Goal: Task Accomplishment & Management: Use online tool/utility

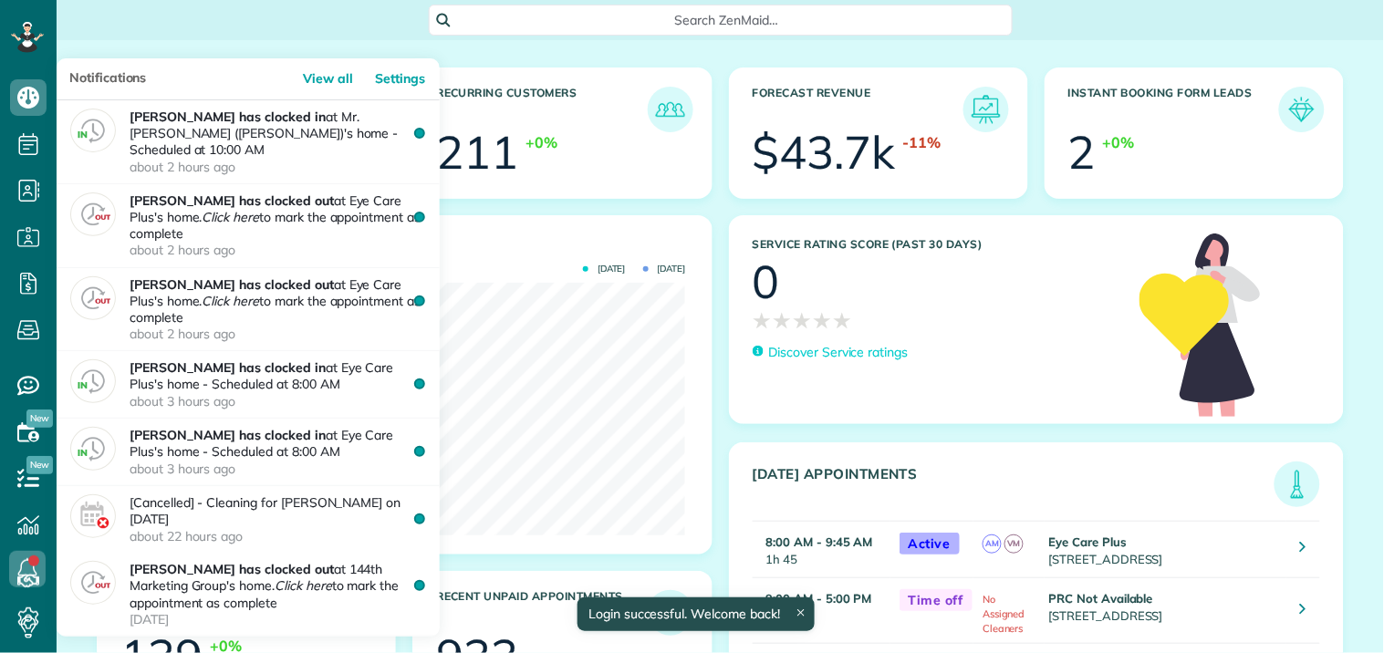
scroll to position [253, 569]
click at [26, 566] on icon at bounding box center [27, 569] width 36 height 36
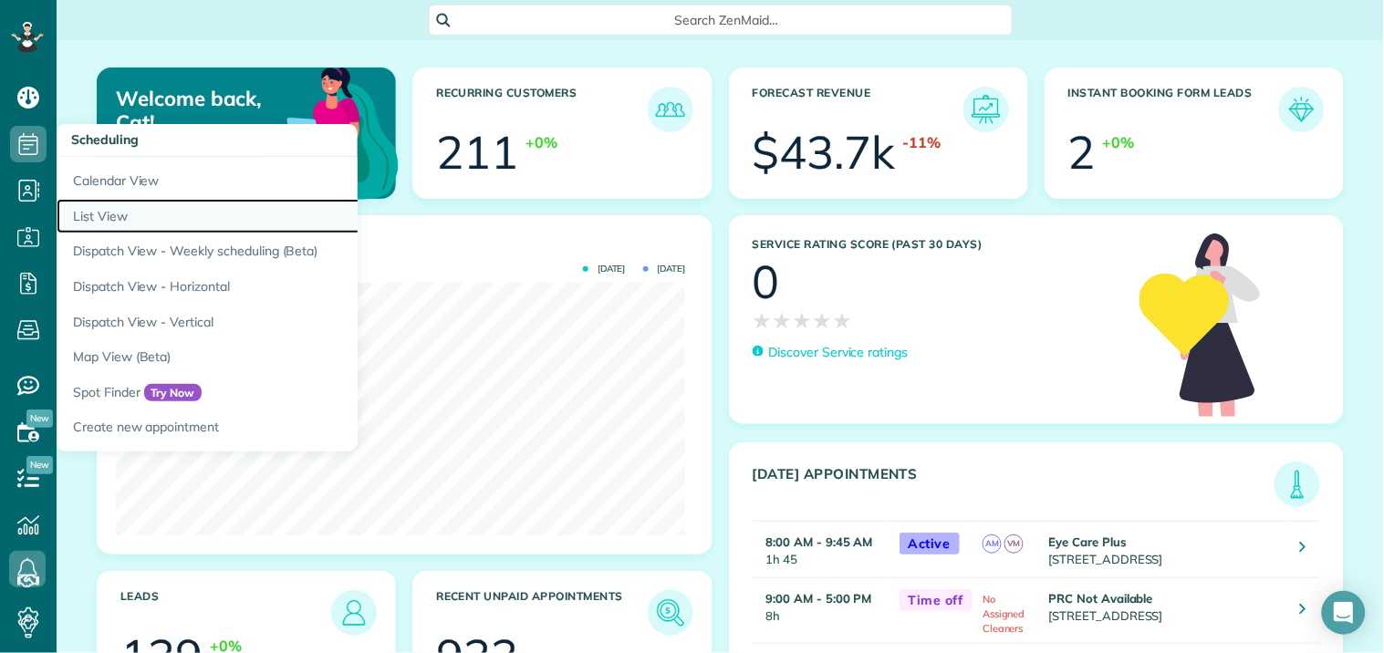
click at [124, 213] on link "List View" at bounding box center [285, 217] width 456 height 36
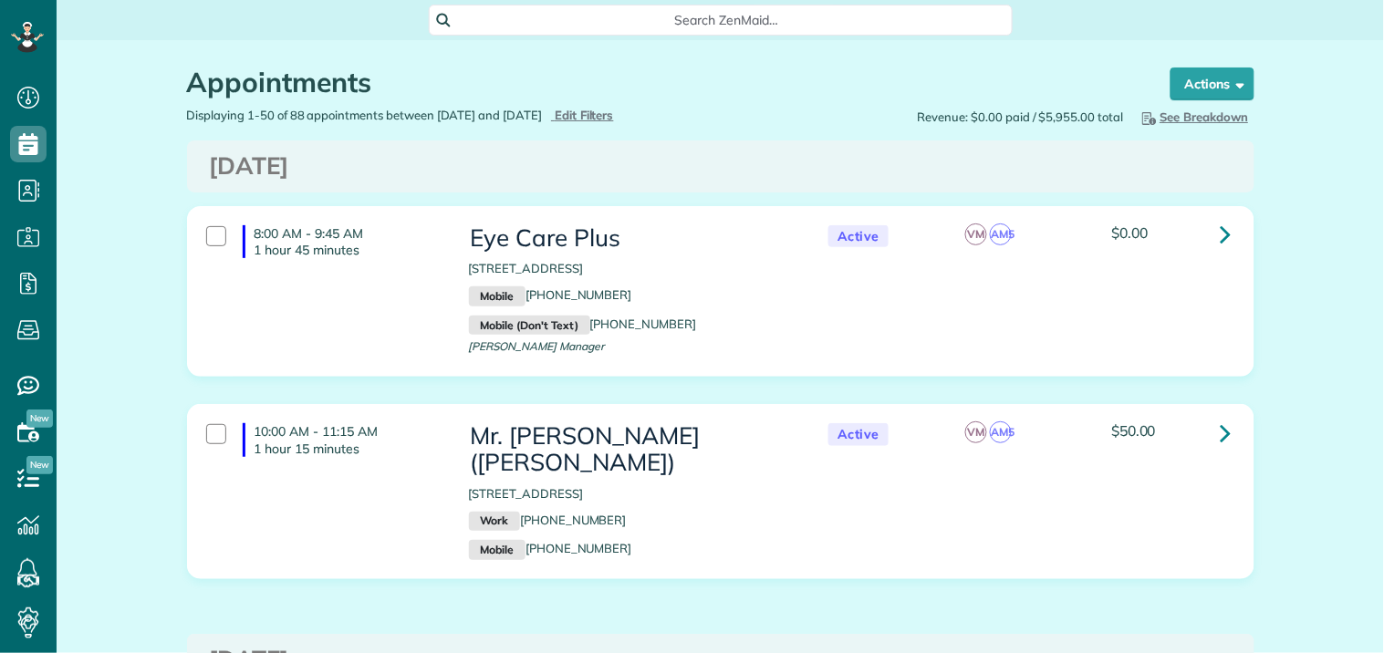
scroll to position [7, 7]
click at [614, 114] on span "Edit Filters" at bounding box center [584, 115] width 59 height 15
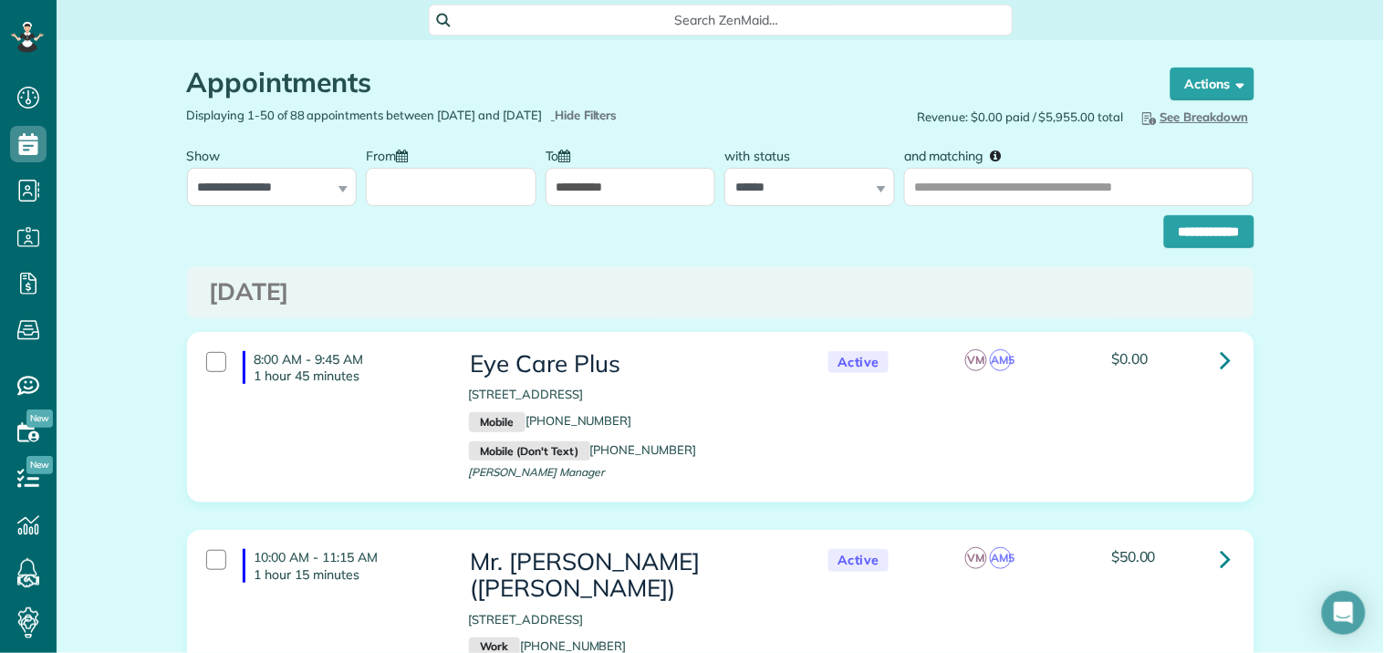
click at [442, 181] on input "From" at bounding box center [451, 187] width 171 height 38
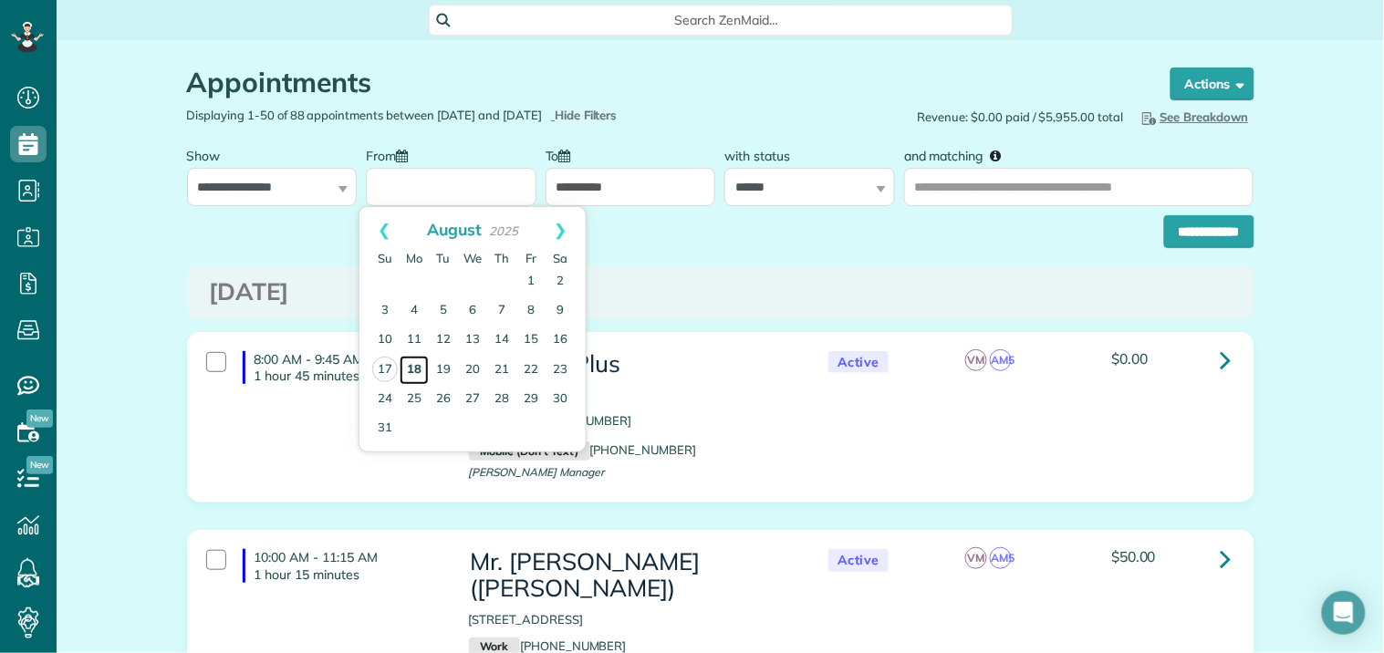
click at [413, 361] on link "18" at bounding box center [414, 370] width 29 height 29
type input "**********"
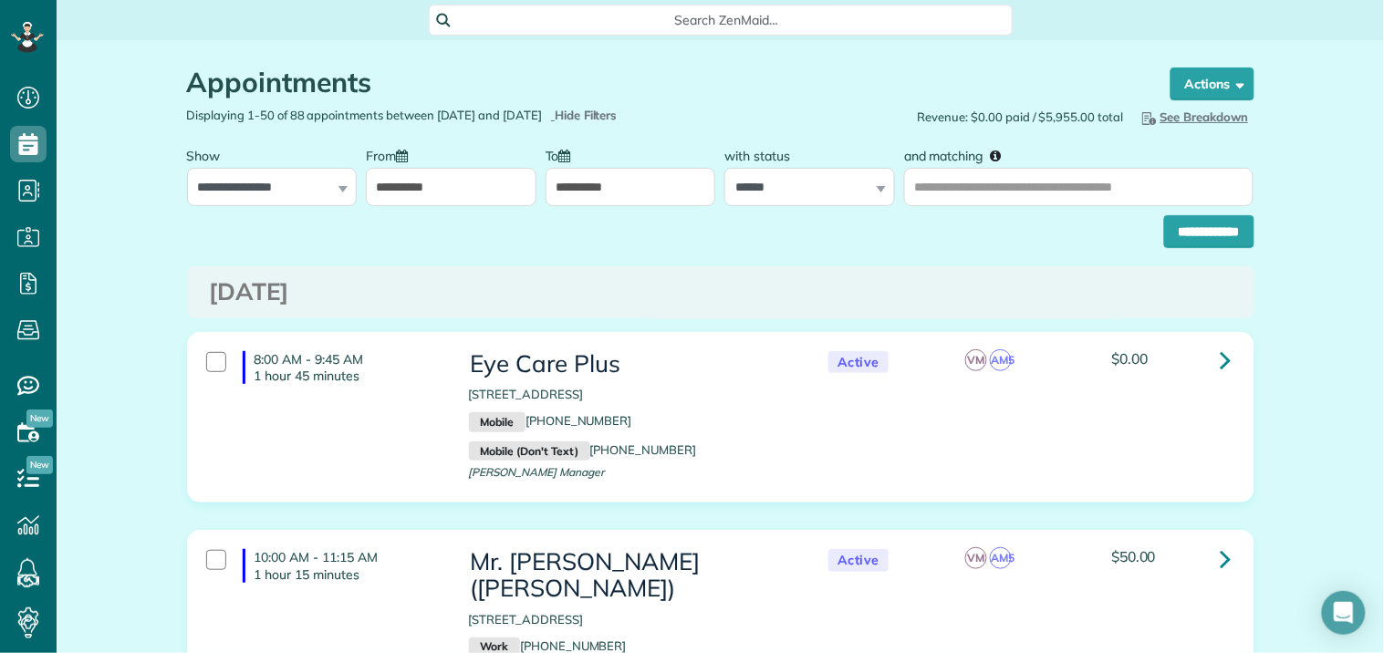
click at [450, 187] on input "**********" at bounding box center [451, 187] width 171 height 38
click at [621, 179] on input "**********" at bounding box center [631, 187] width 171 height 38
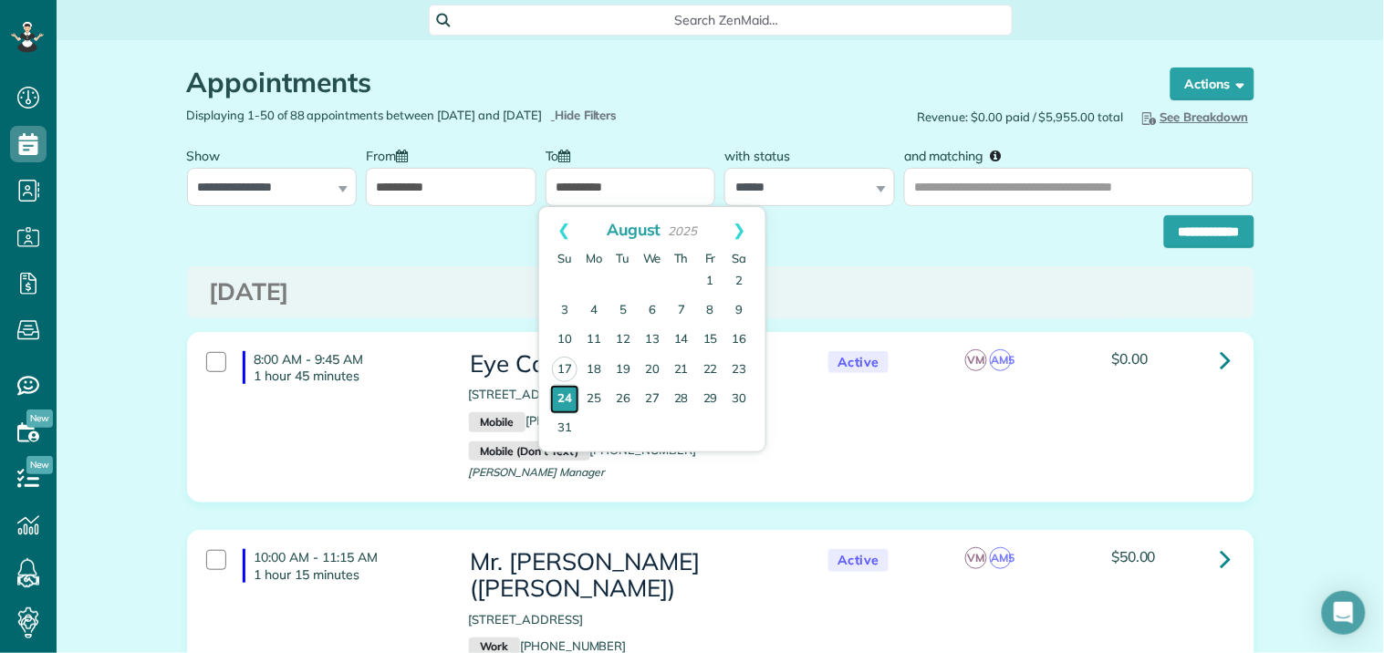
click at [559, 399] on link "24" at bounding box center [564, 399] width 29 height 29
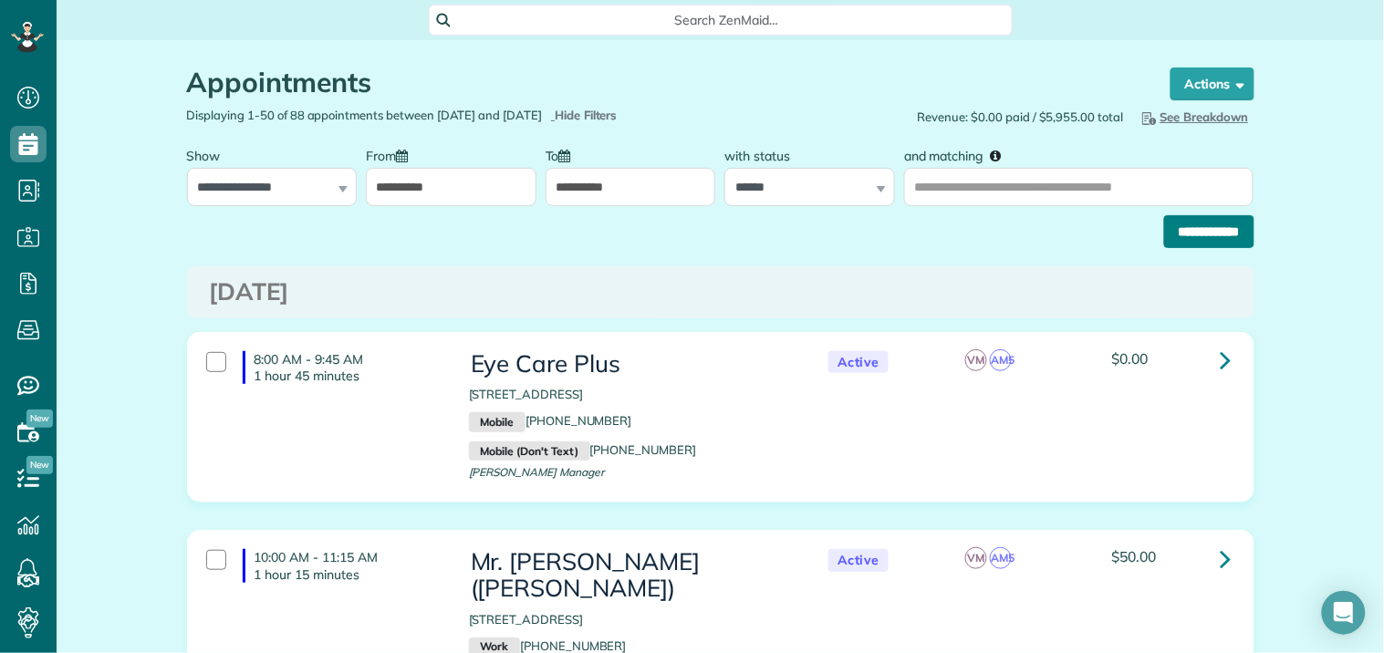
click at [1209, 232] on input "**********" at bounding box center [1209, 231] width 90 height 33
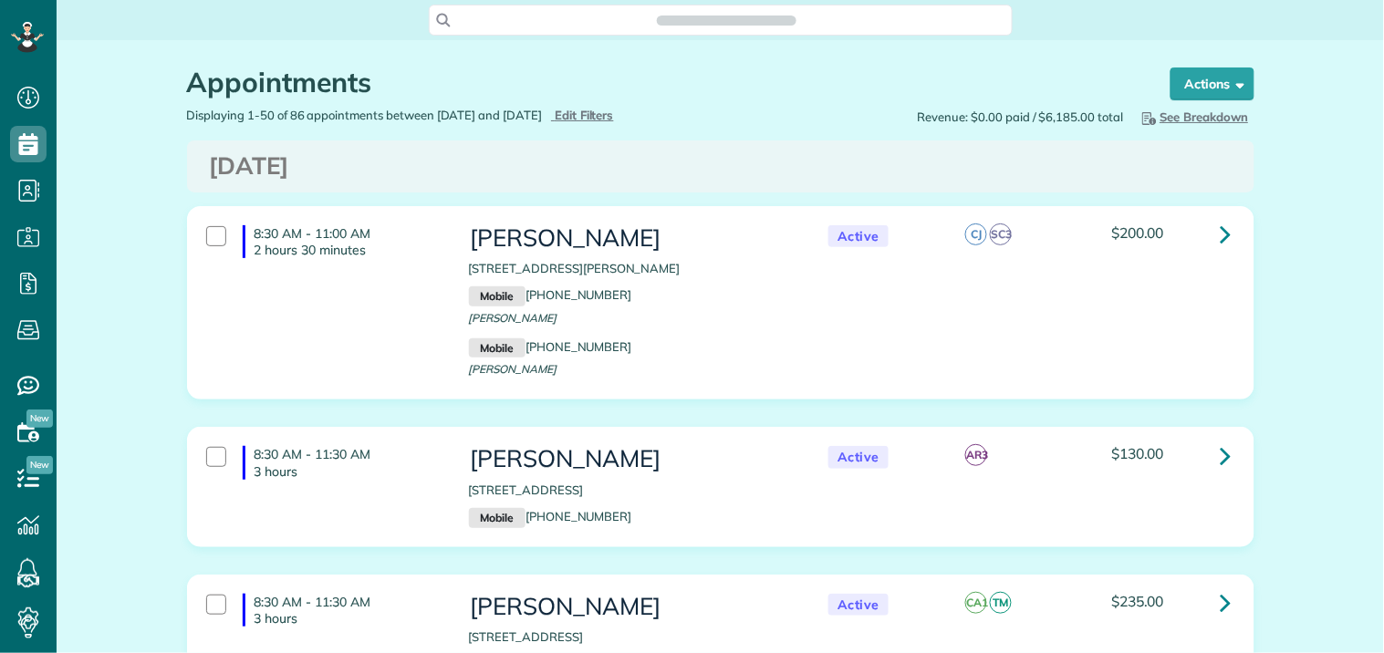
scroll to position [7, 7]
click at [1210, 112] on span "See Breakdown" at bounding box center [1194, 116] width 110 height 15
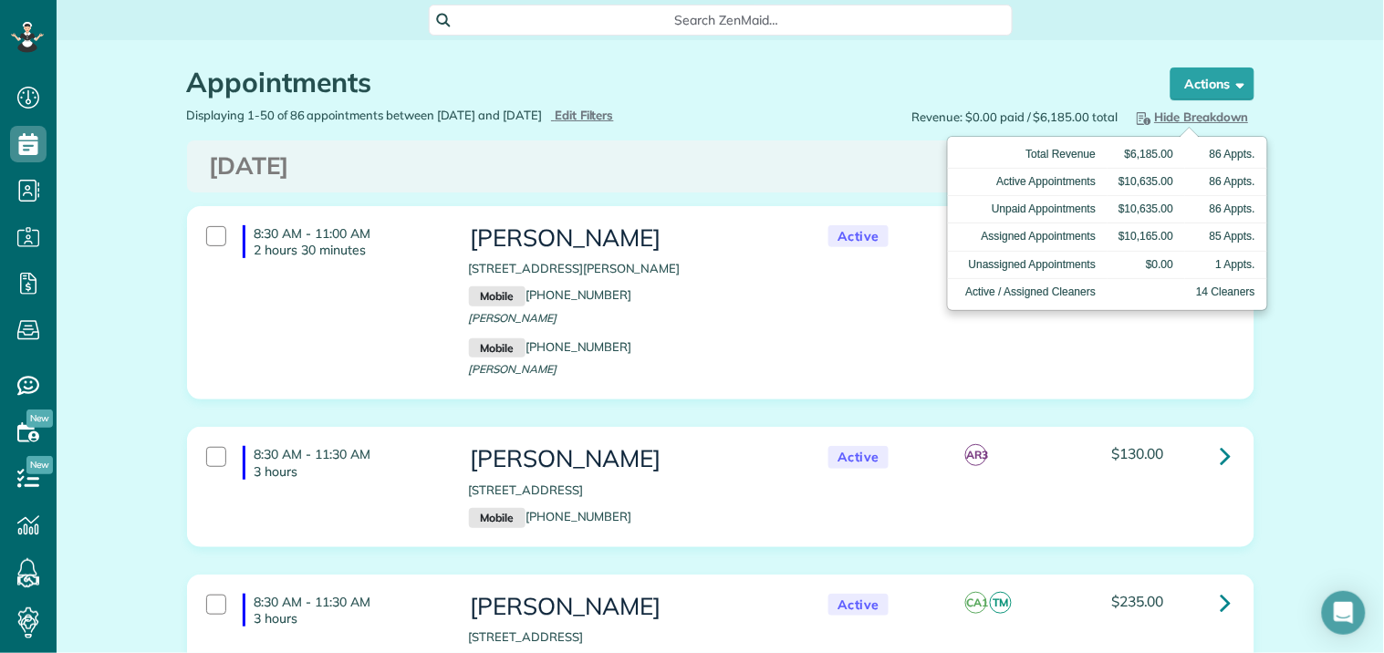
click at [1204, 116] on span "Hide Breakdown" at bounding box center [1191, 116] width 116 height 15
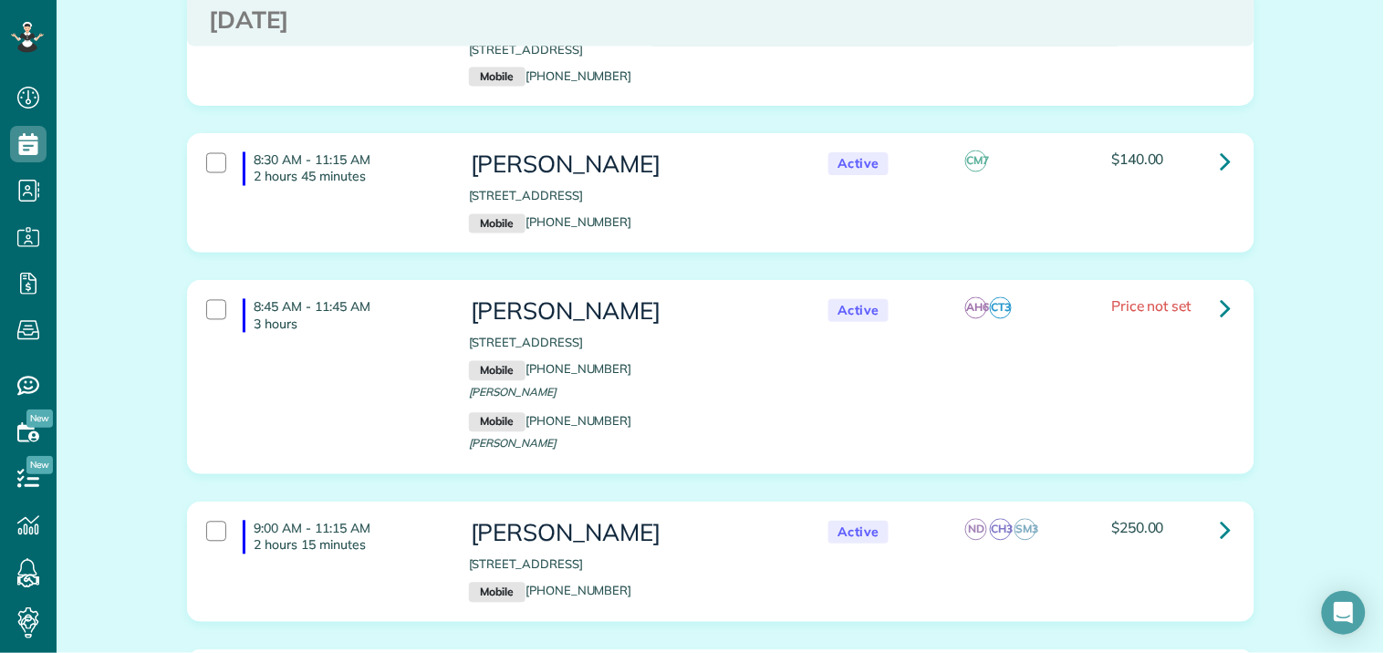
scroll to position [810, 0]
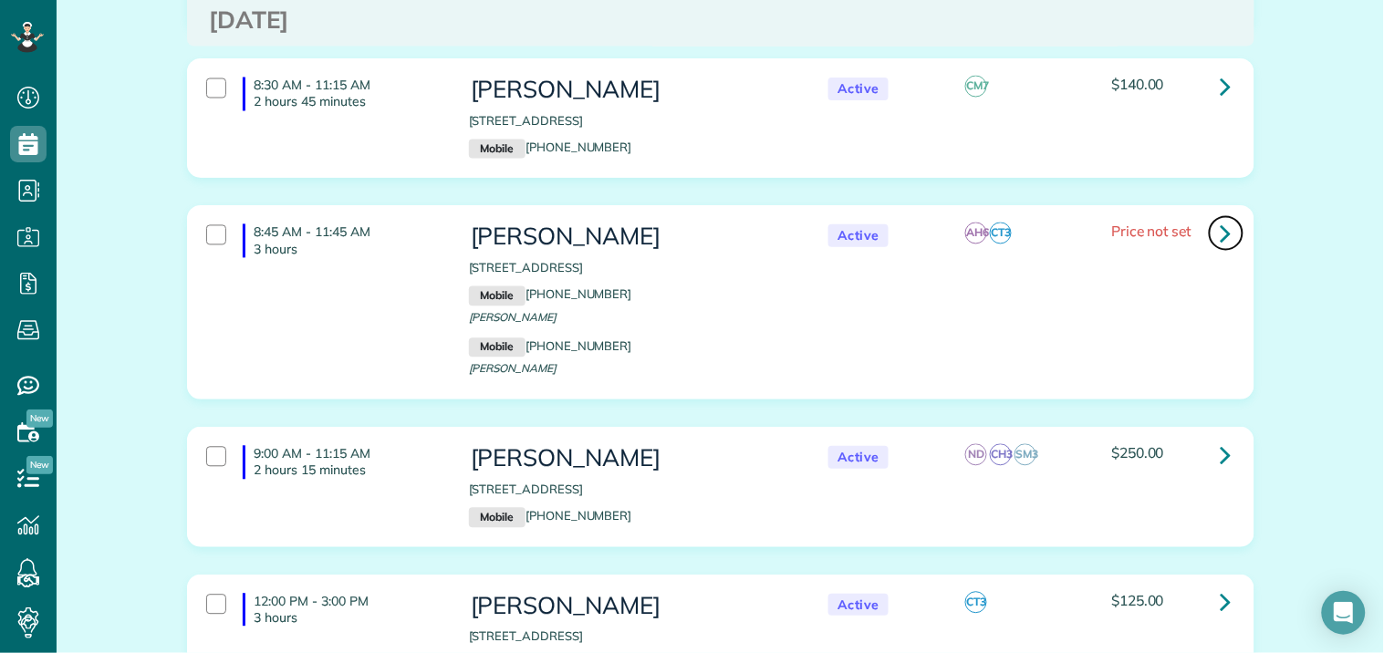
click at [1221, 230] on icon at bounding box center [1226, 234] width 11 height 32
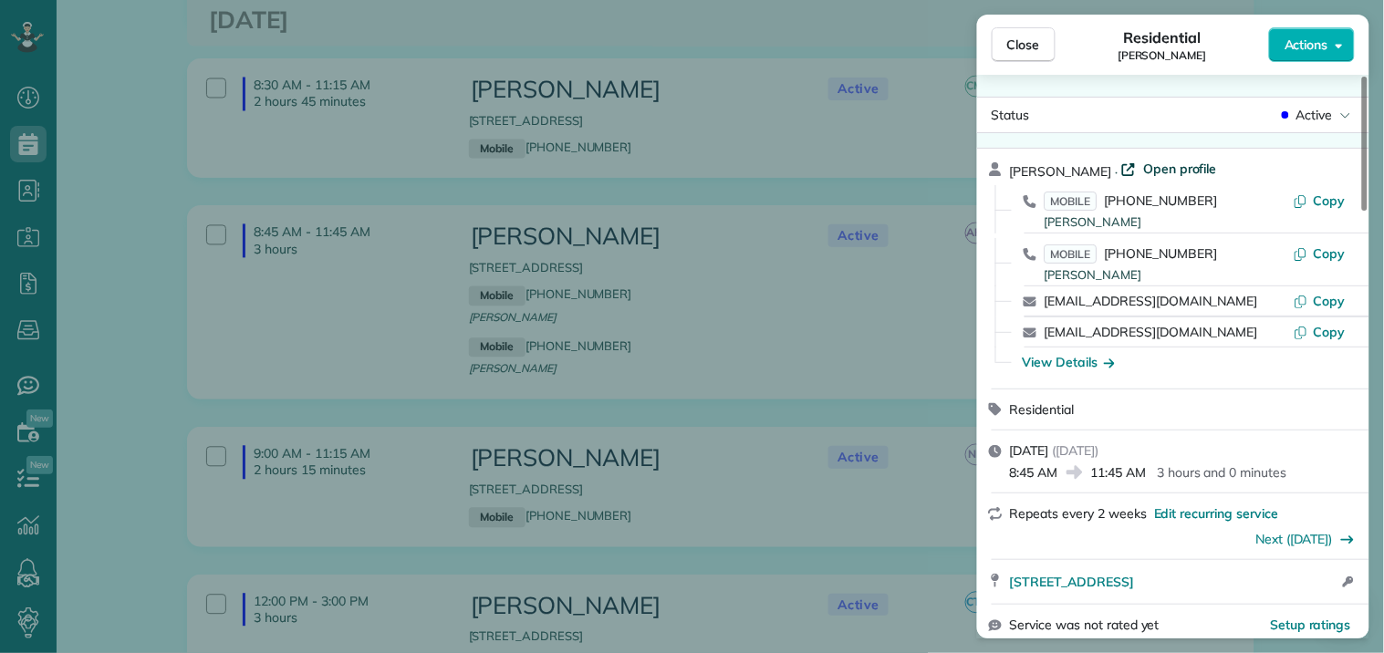
click at [1143, 168] on span "Open profile" at bounding box center [1180, 169] width 74 height 18
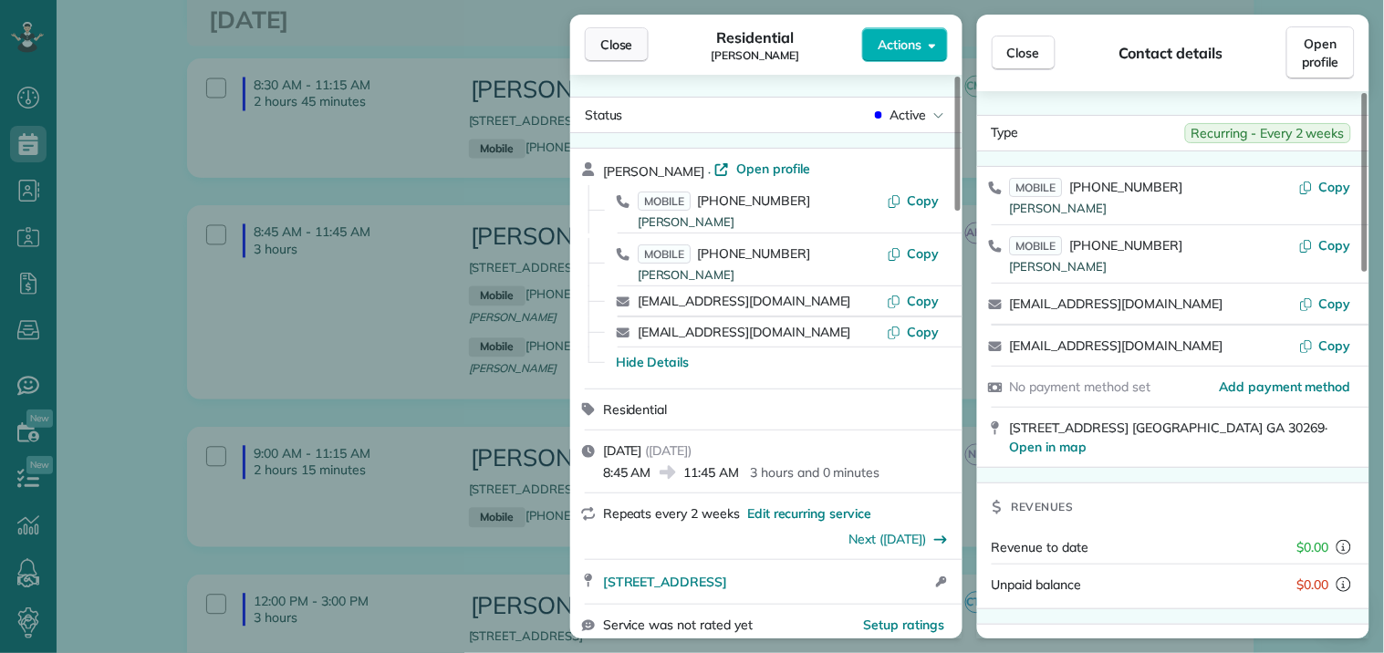
click at [585, 47] on div "Close Residential John Long Actions" at bounding box center [766, 45] width 392 height 60
click at [626, 52] on span "Close" at bounding box center [616, 45] width 33 height 18
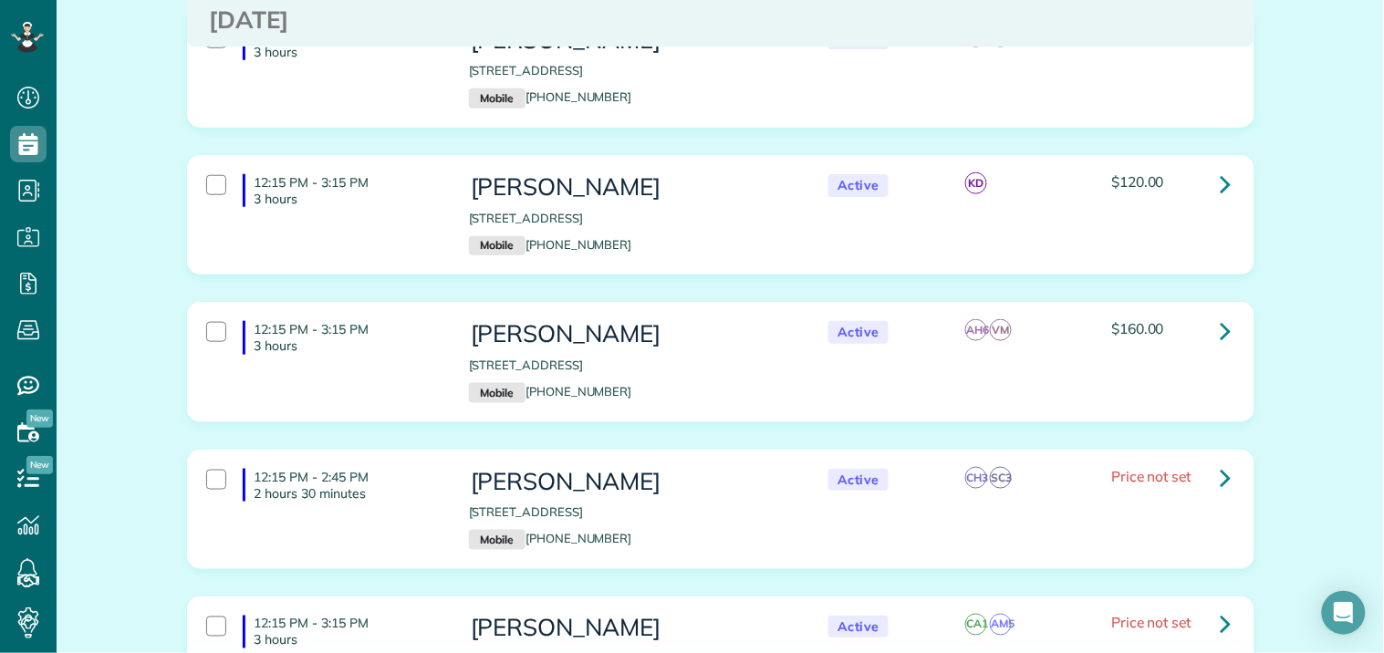
scroll to position [3953, 0]
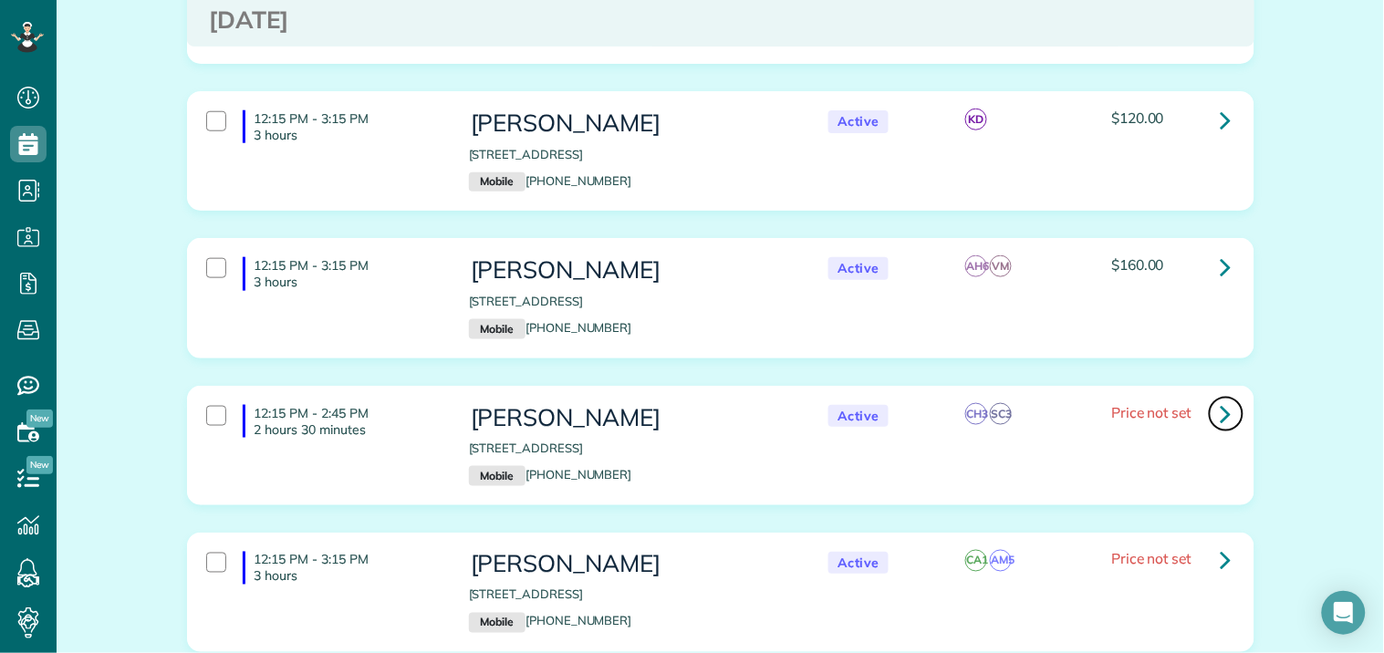
click at [1221, 398] on icon at bounding box center [1226, 414] width 11 height 32
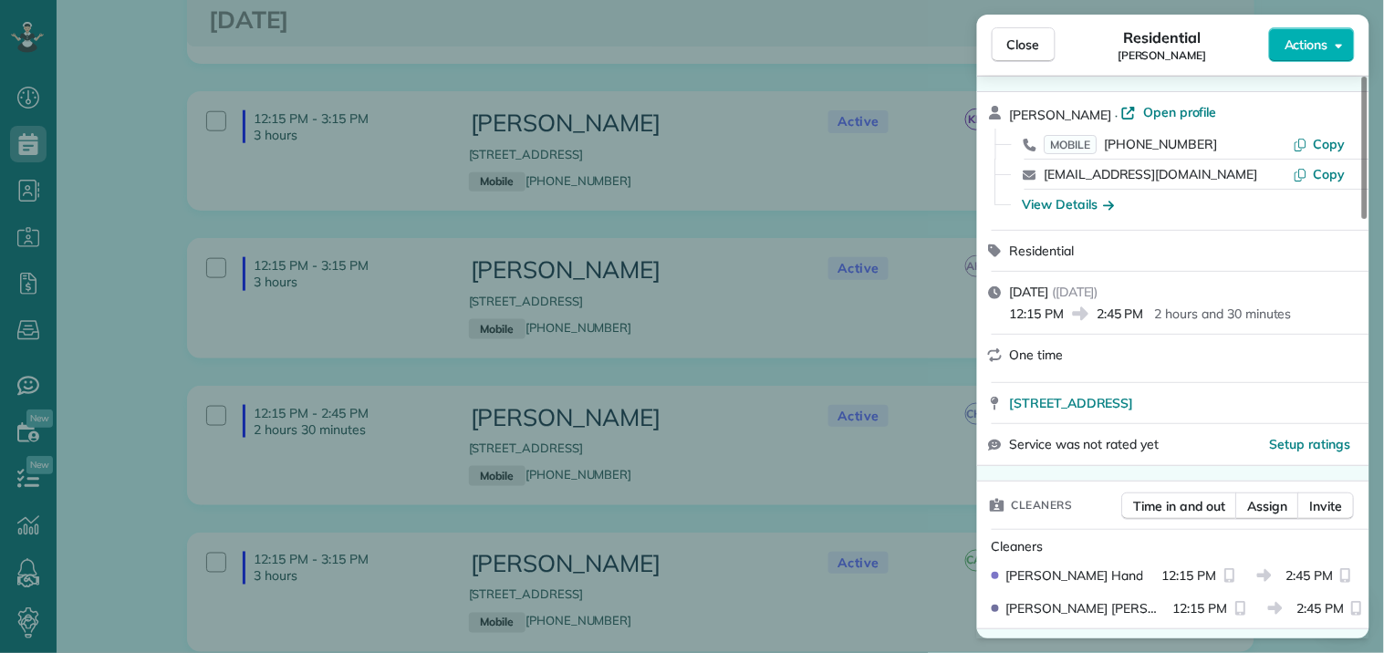
scroll to position [36, 0]
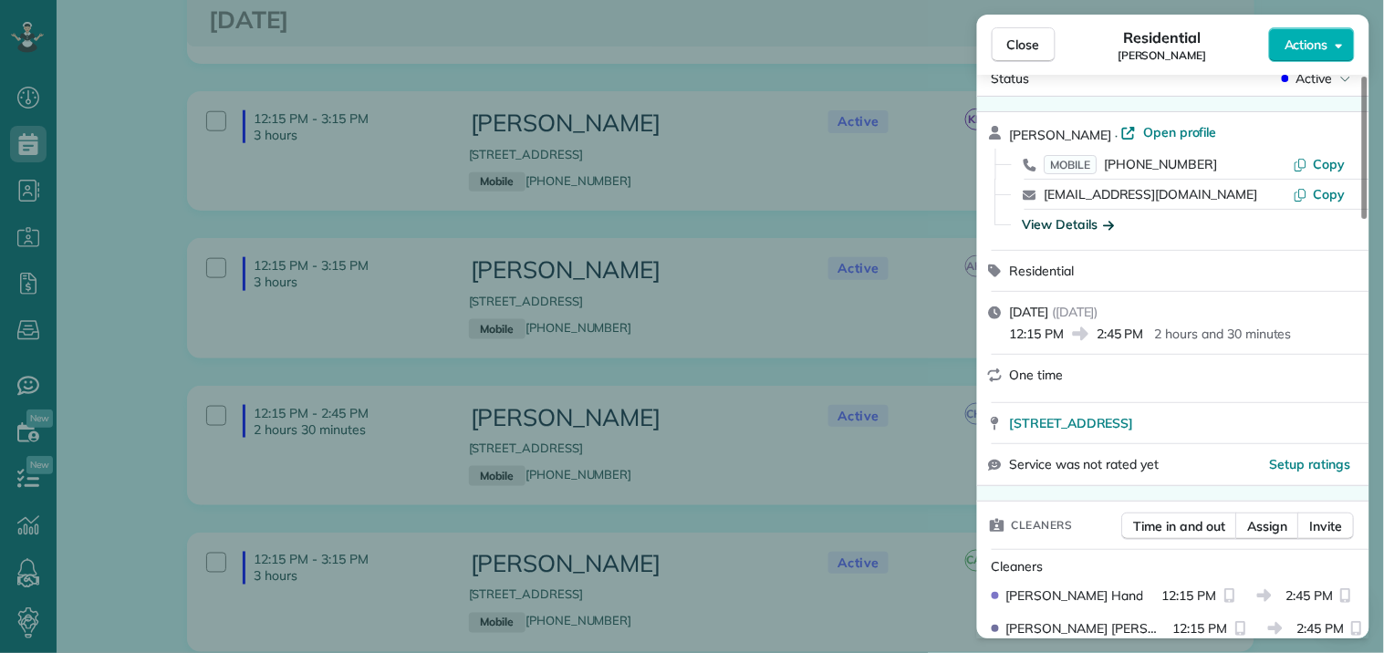
click at [1047, 226] on div "View Details" at bounding box center [1069, 224] width 92 height 18
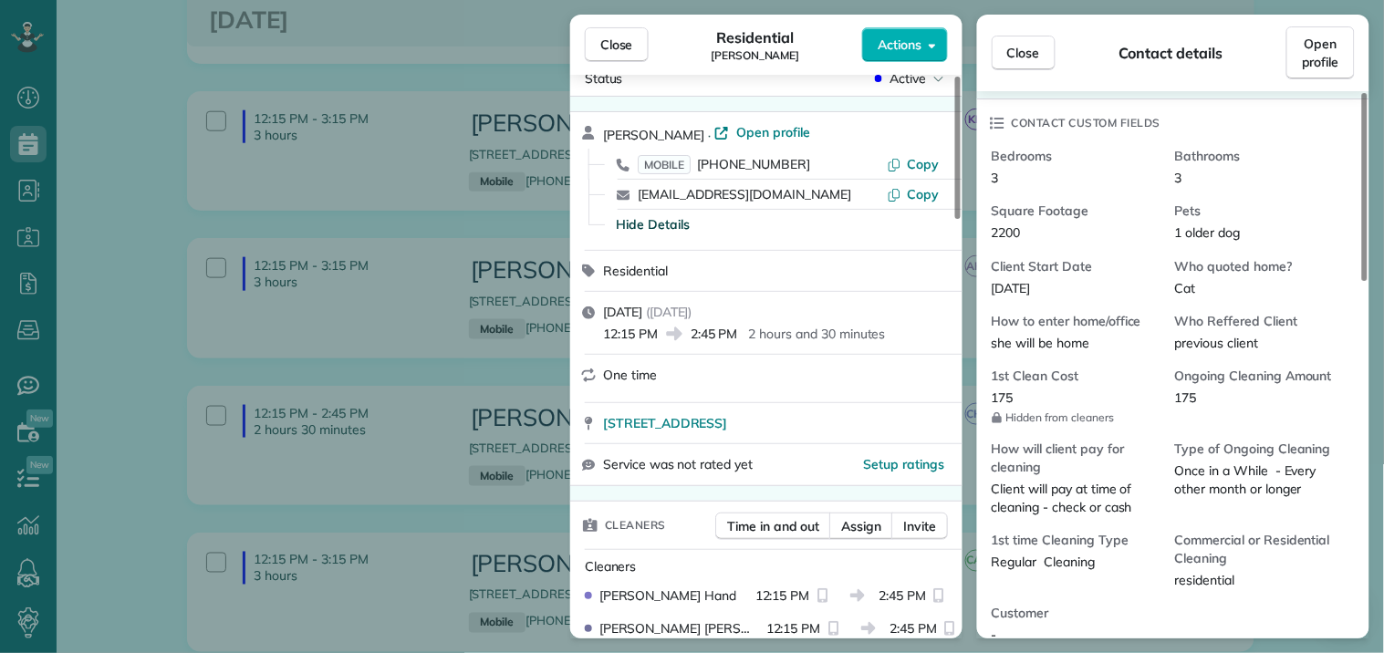
scroll to position [405, 0]
click at [617, 40] on span "Close" at bounding box center [616, 45] width 33 height 18
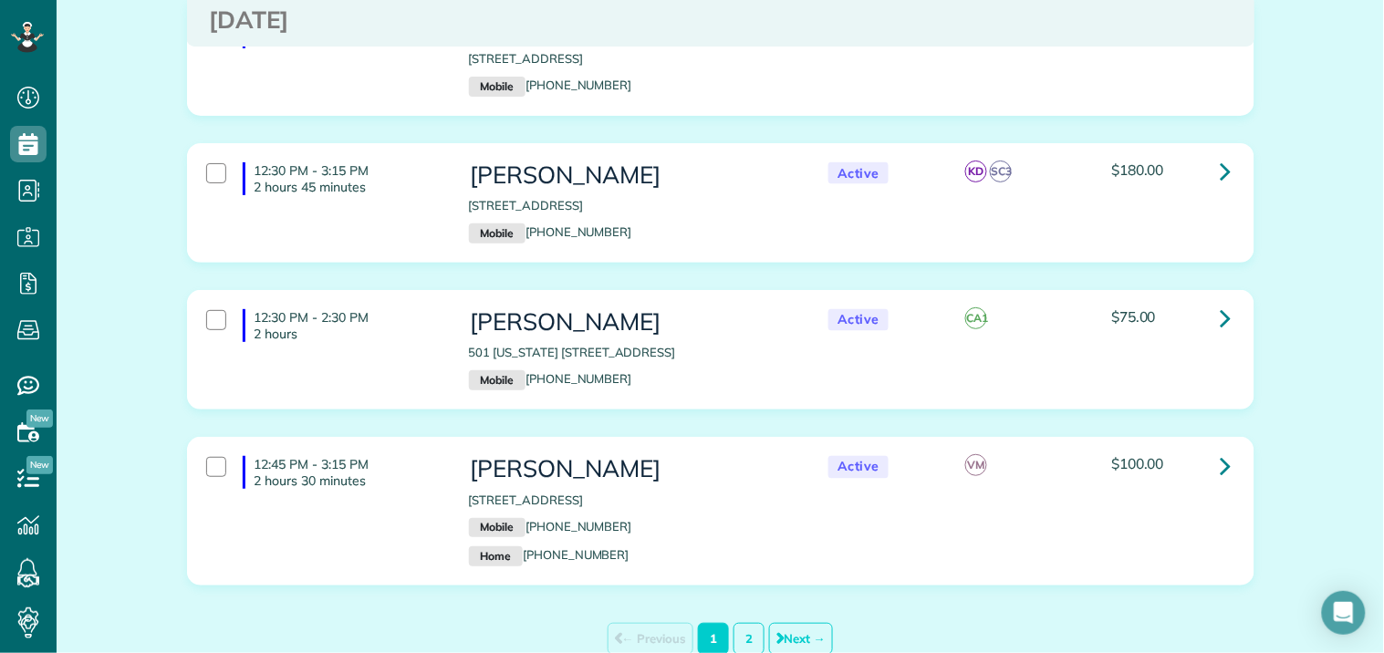
scroll to position [7789, 0]
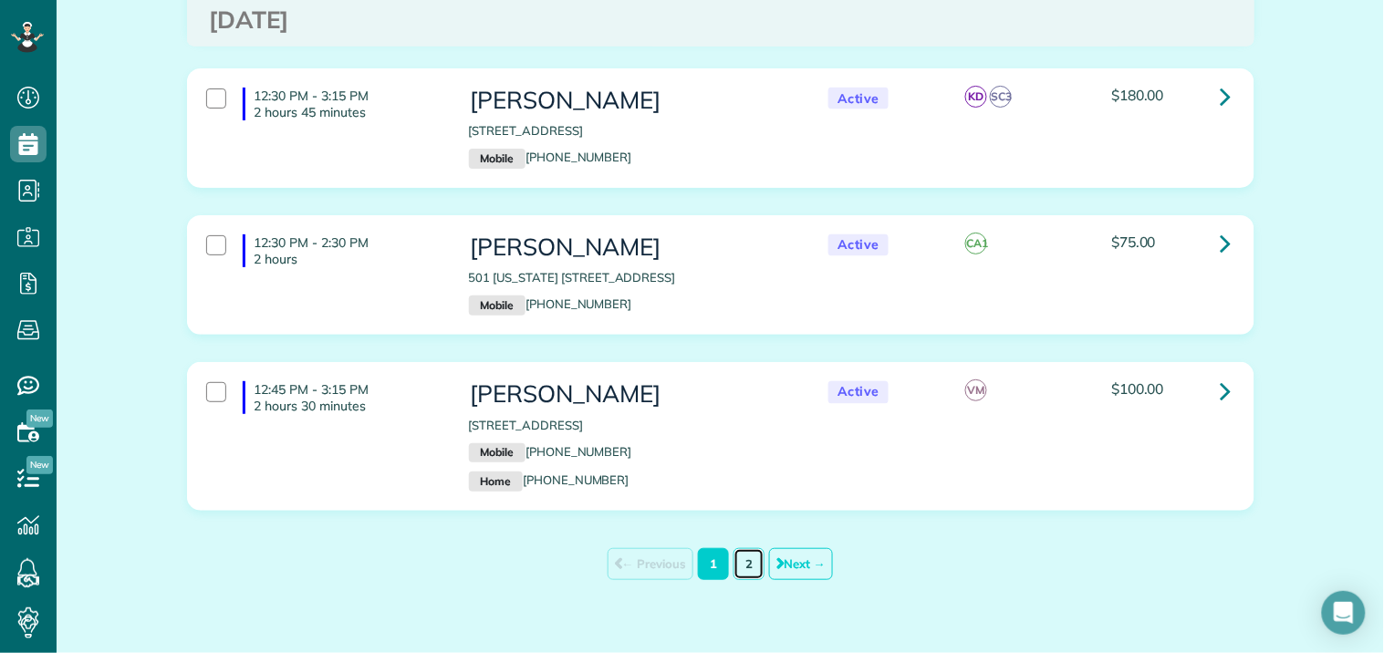
click at [734, 548] on link "2" at bounding box center [749, 564] width 31 height 32
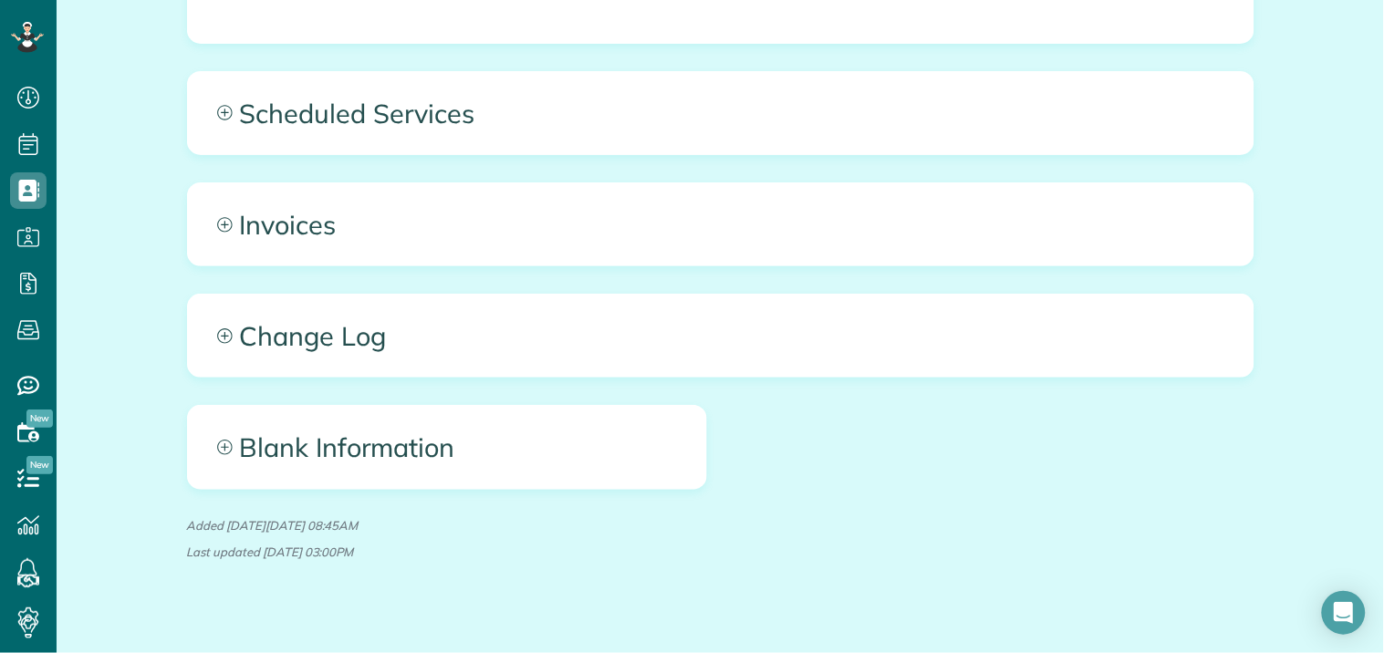
scroll to position [1836, 0]
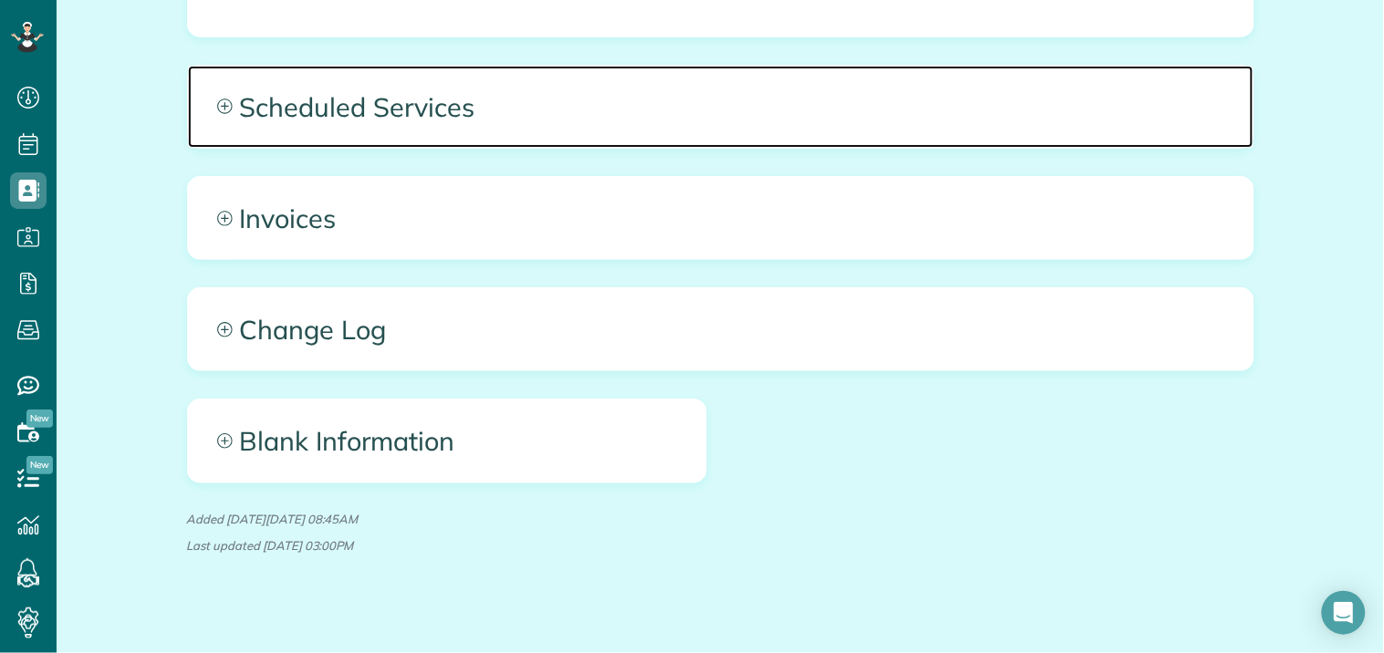
click at [217, 99] on icon at bounding box center [225, 107] width 16 height 16
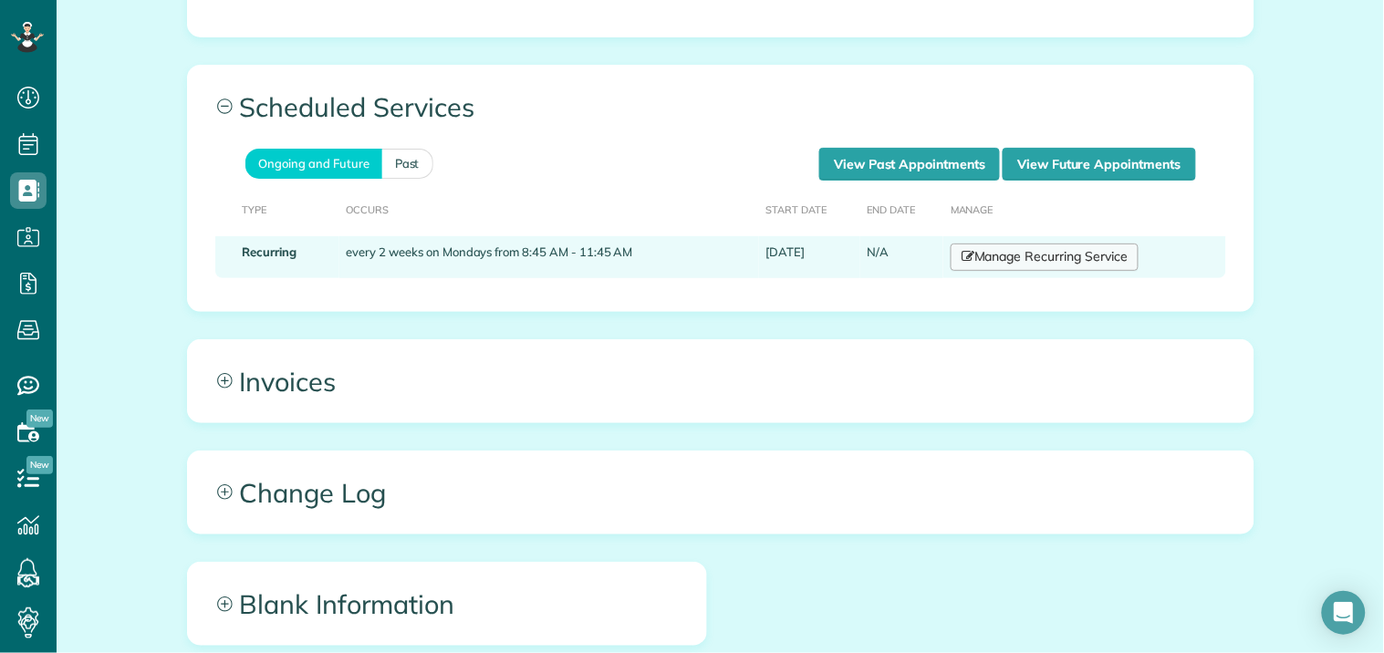
click at [1022, 244] on link "Manage Recurring Service" at bounding box center [1045, 257] width 188 height 27
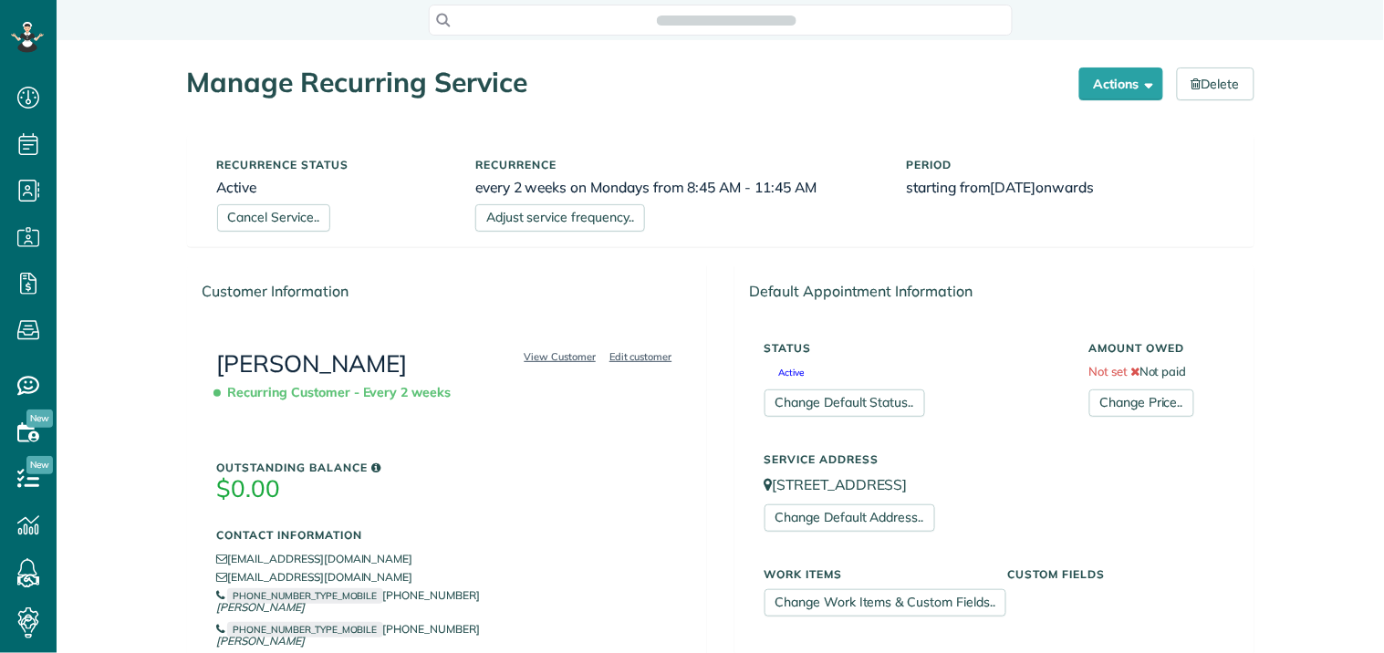
scroll to position [653, 57]
click at [1144, 398] on link "Change Price.." at bounding box center [1141, 403] width 105 height 27
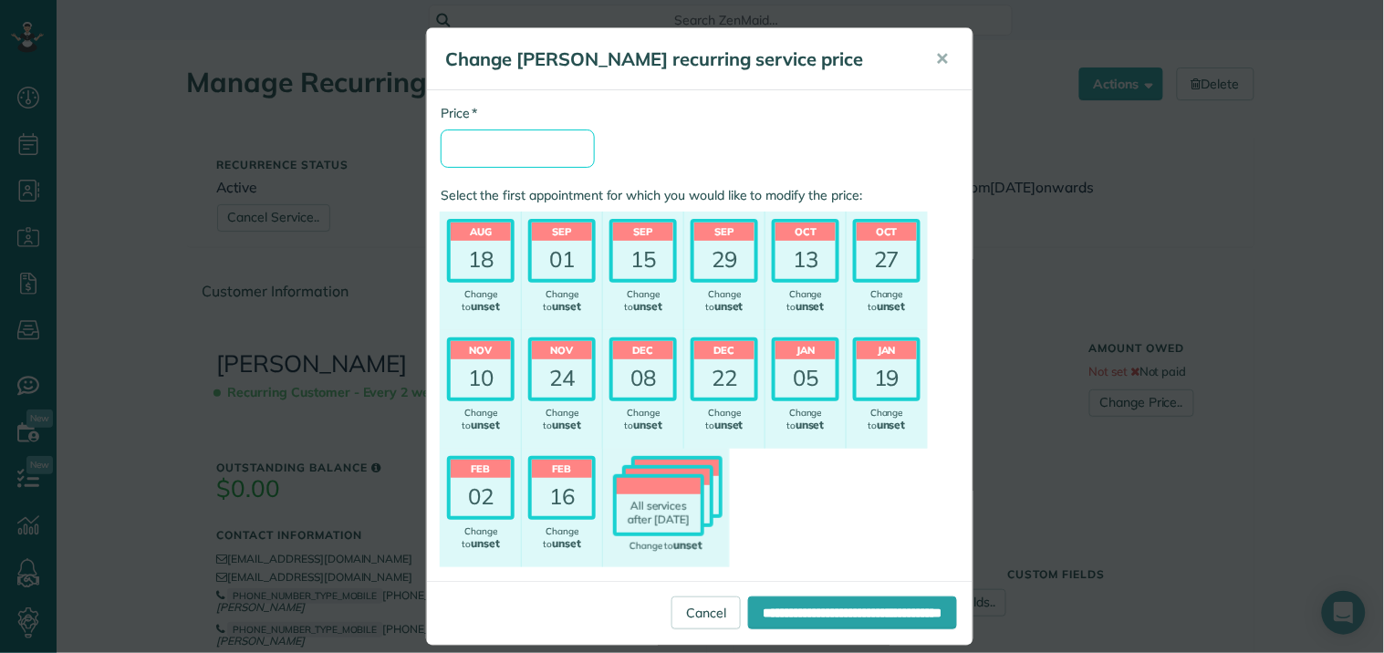
click at [509, 140] on input "* Price" at bounding box center [518, 149] width 154 height 38
type input "******"
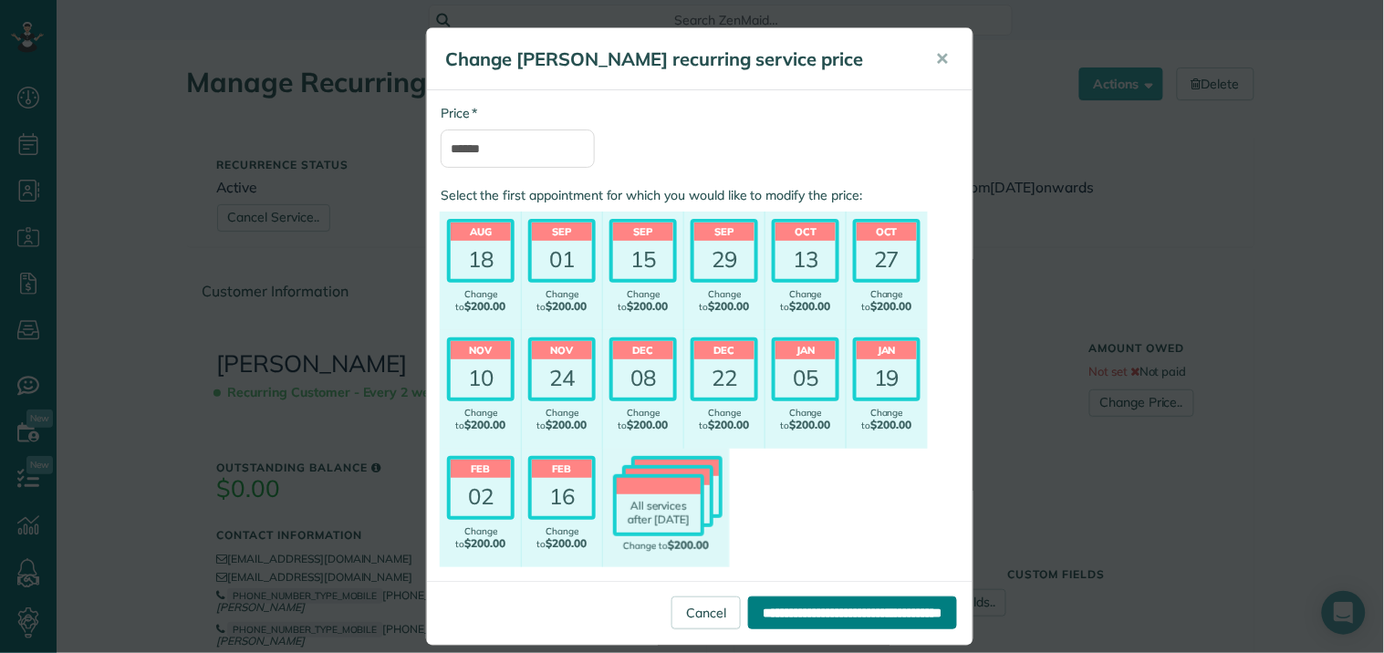
click at [782, 618] on input "**********" at bounding box center [852, 613] width 209 height 33
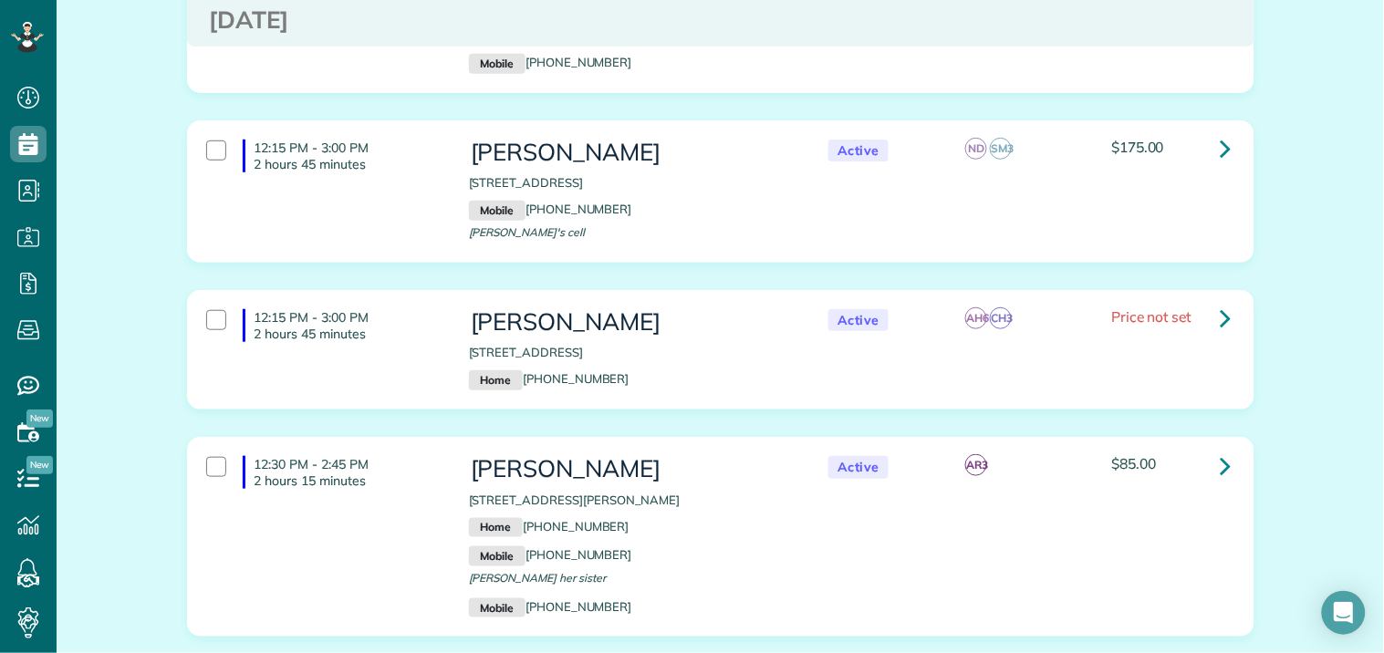
scroll to position [2027, 0]
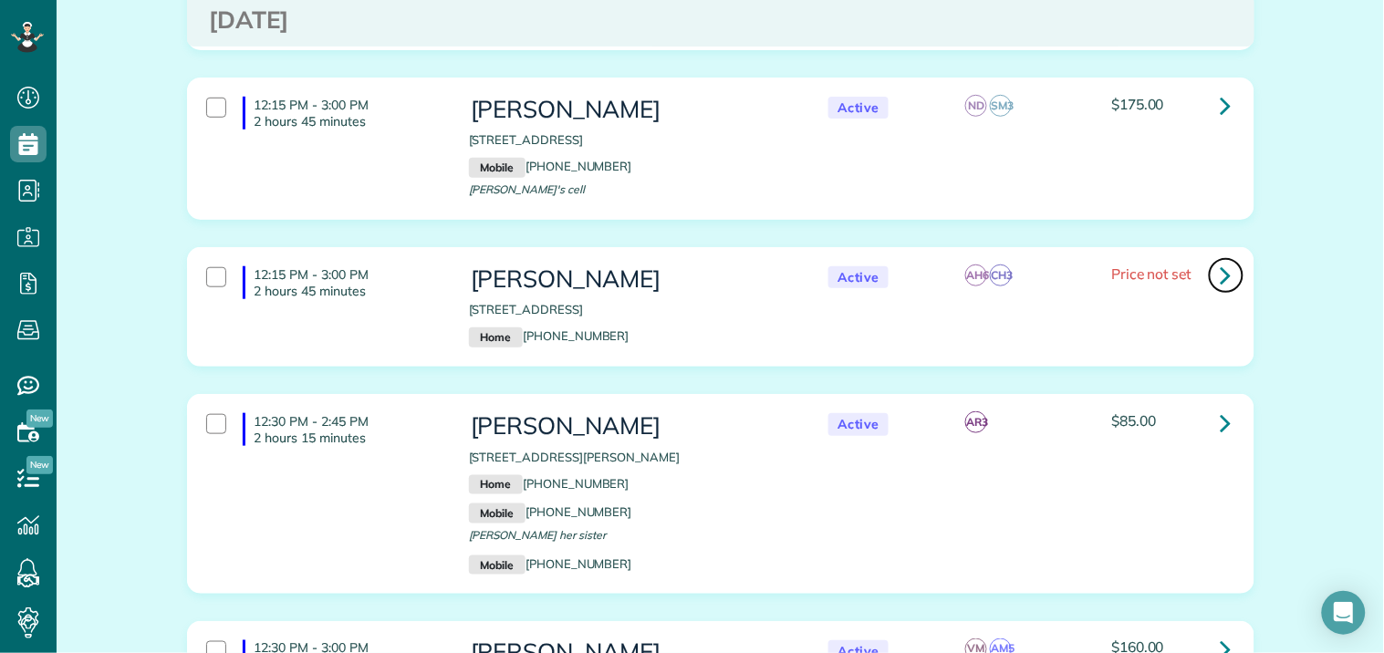
click at [1221, 259] on icon at bounding box center [1226, 275] width 11 height 32
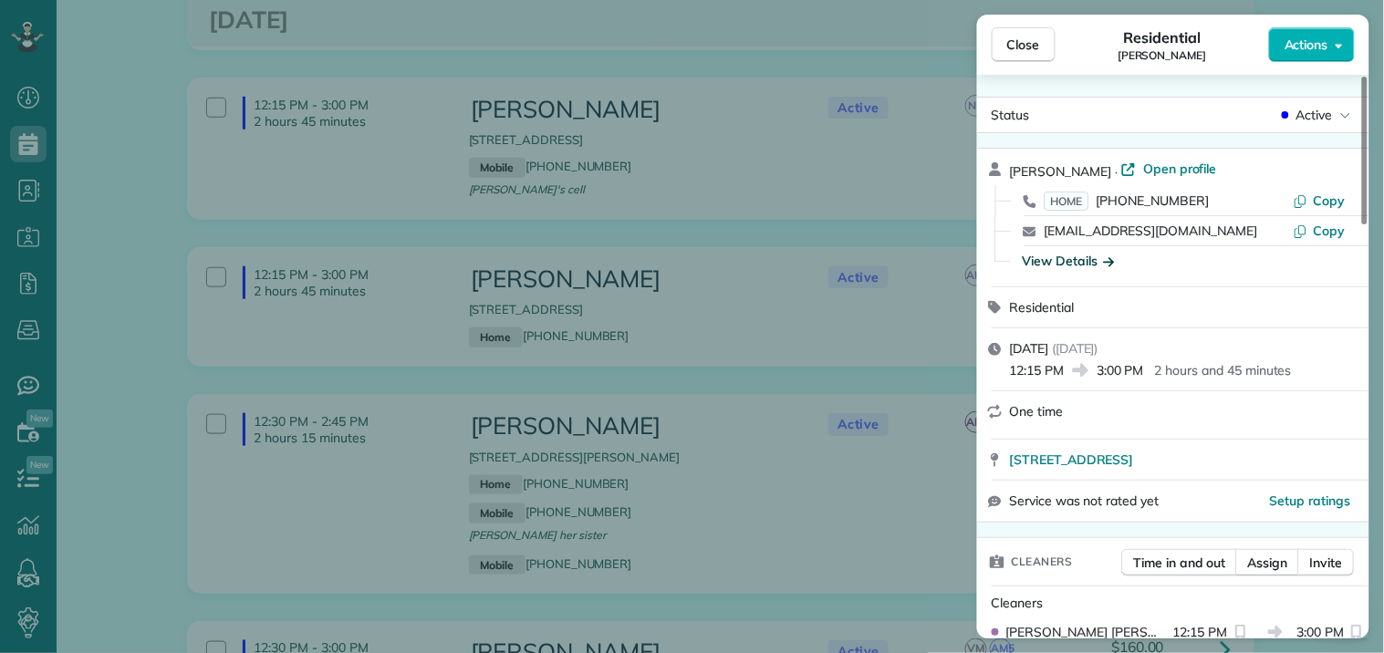
click at [1077, 257] on div "View Details" at bounding box center [1069, 261] width 92 height 18
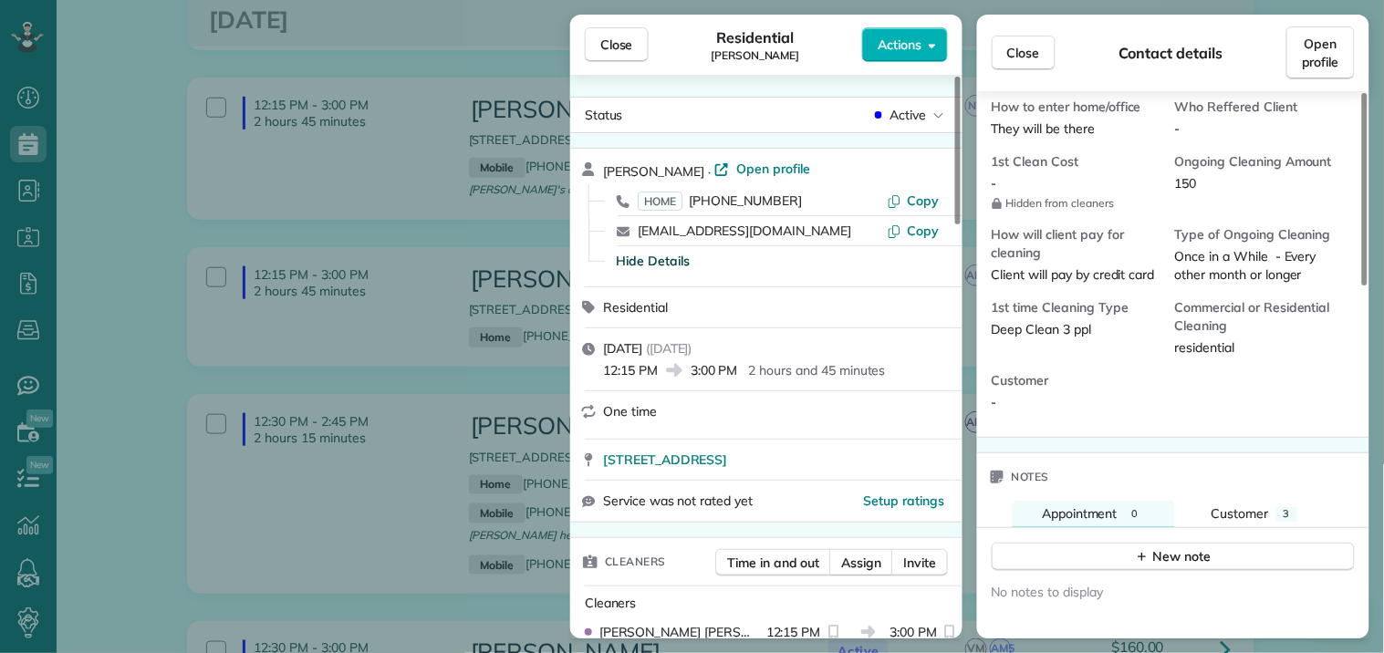
scroll to position [608, 0]
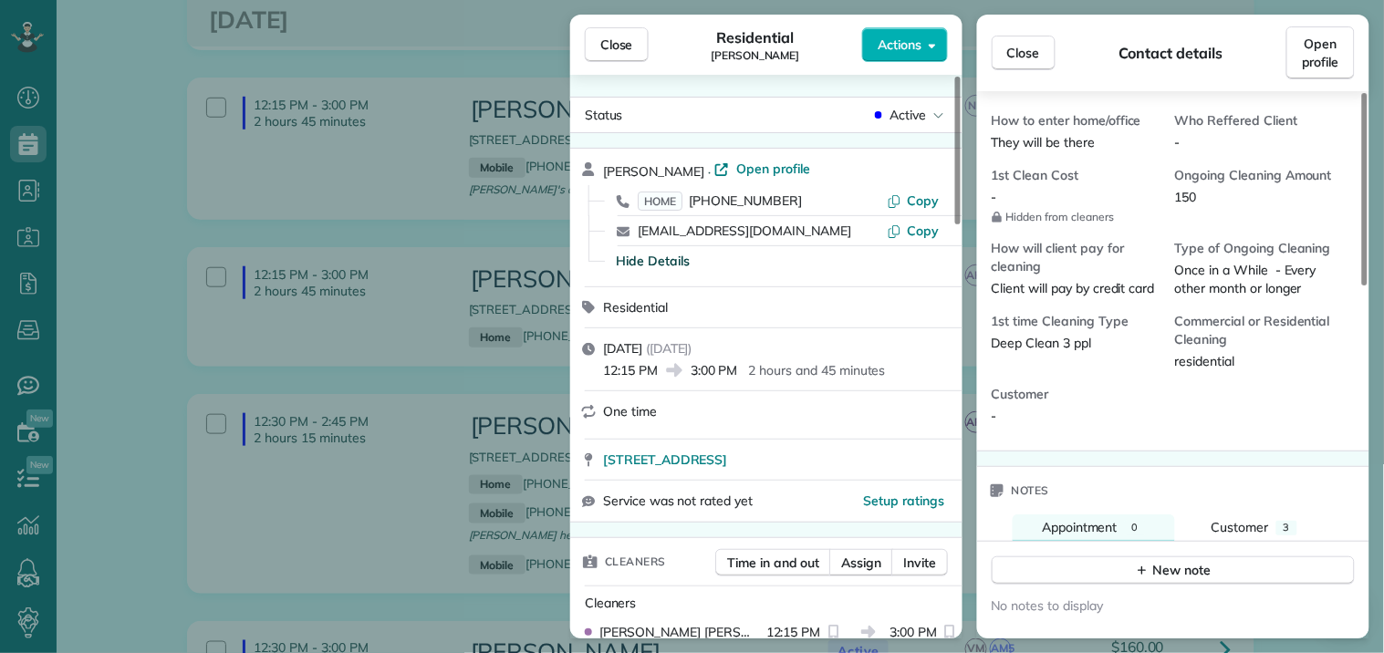
click at [1034, 57] on span "Close" at bounding box center [1023, 53] width 33 height 18
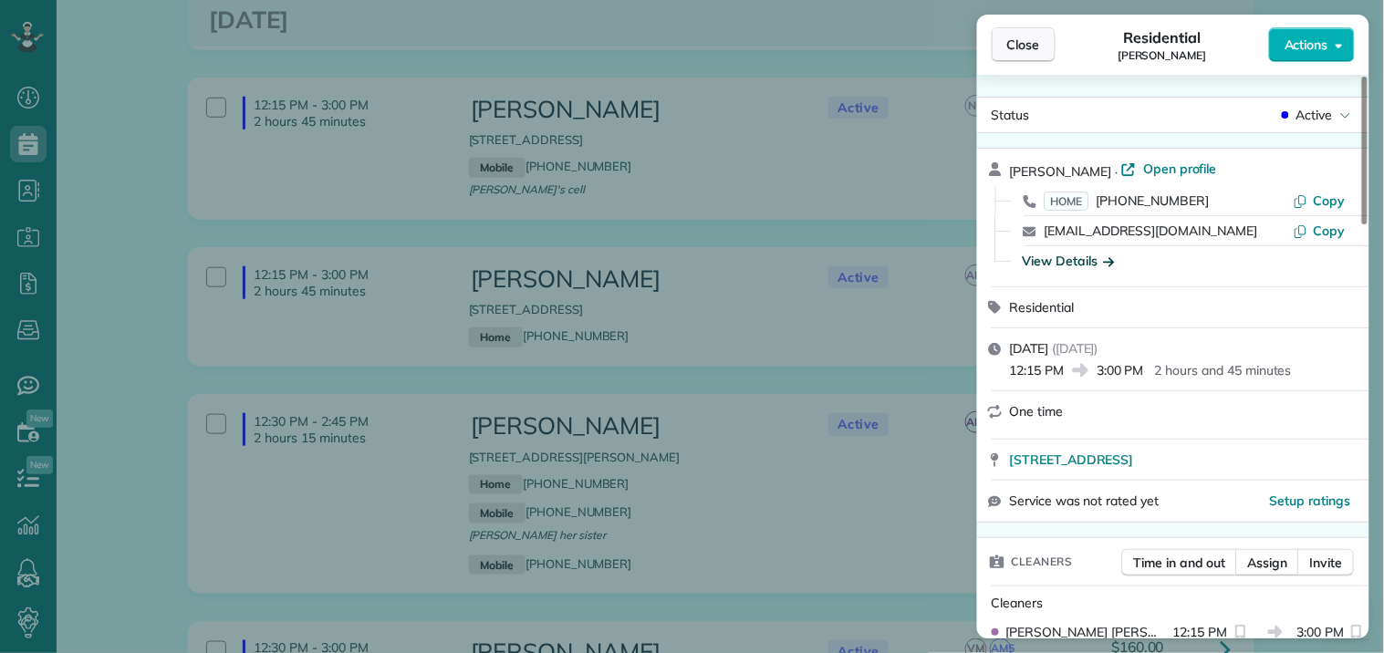
click at [1017, 43] on span "Close" at bounding box center [1023, 45] width 33 height 18
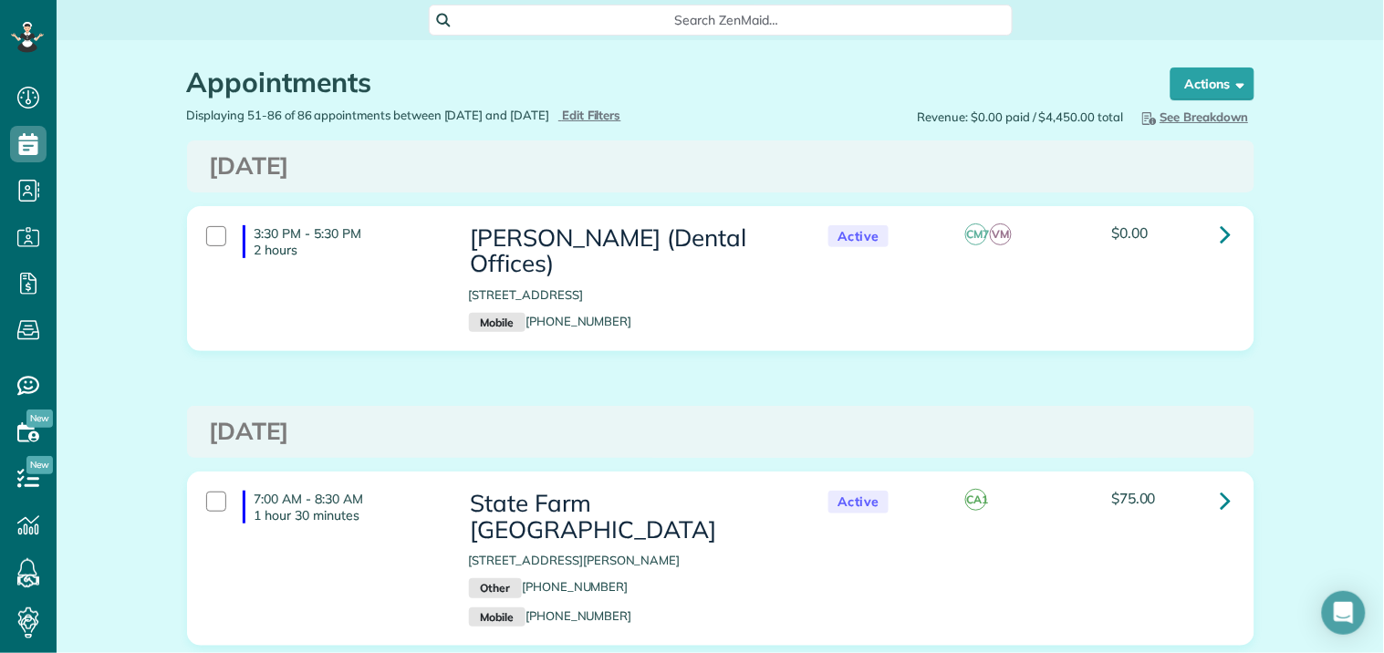
click at [1210, 114] on span "See Breakdown" at bounding box center [1194, 116] width 110 height 15
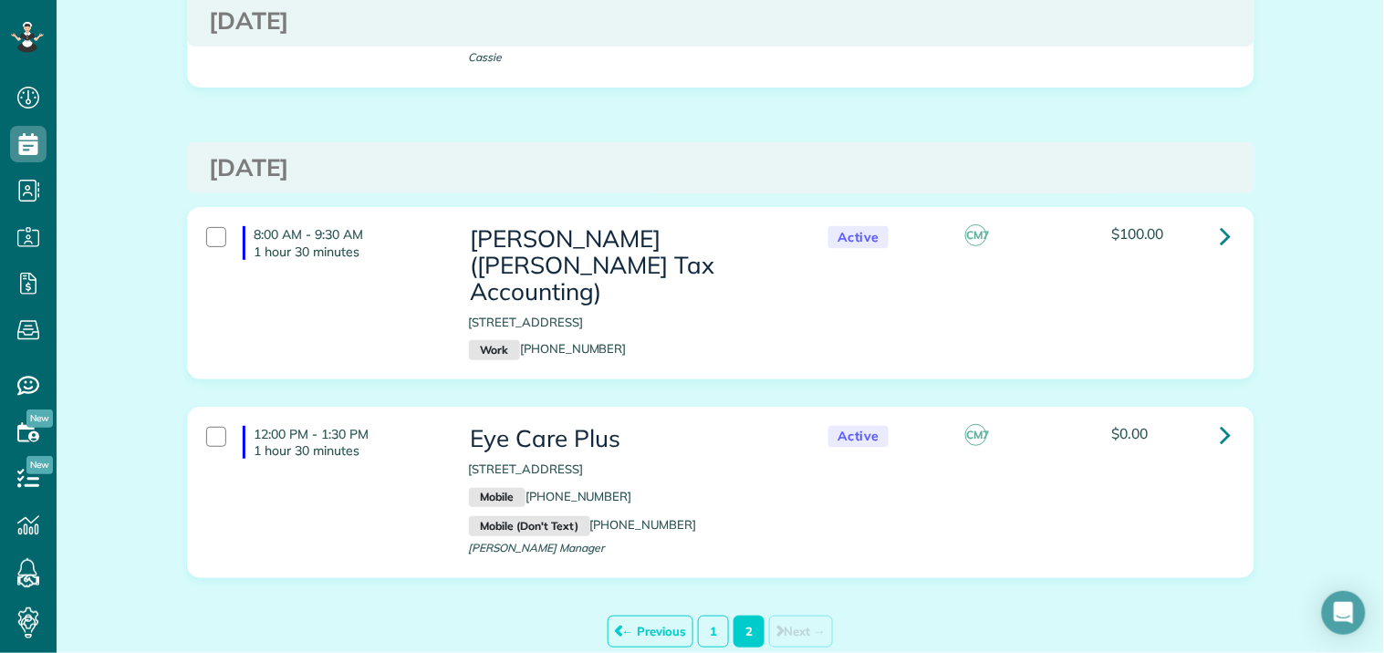
scroll to position [5921, 0]
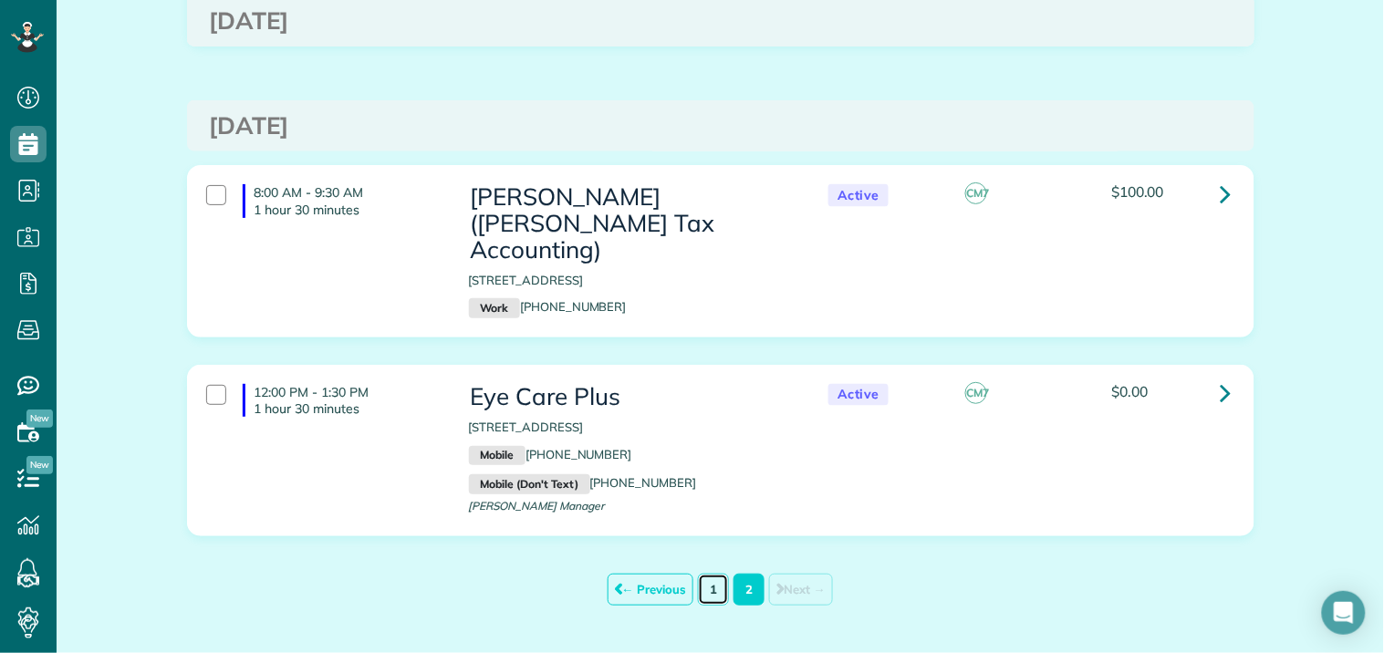
click at [698, 574] on link "1" at bounding box center [713, 590] width 31 height 32
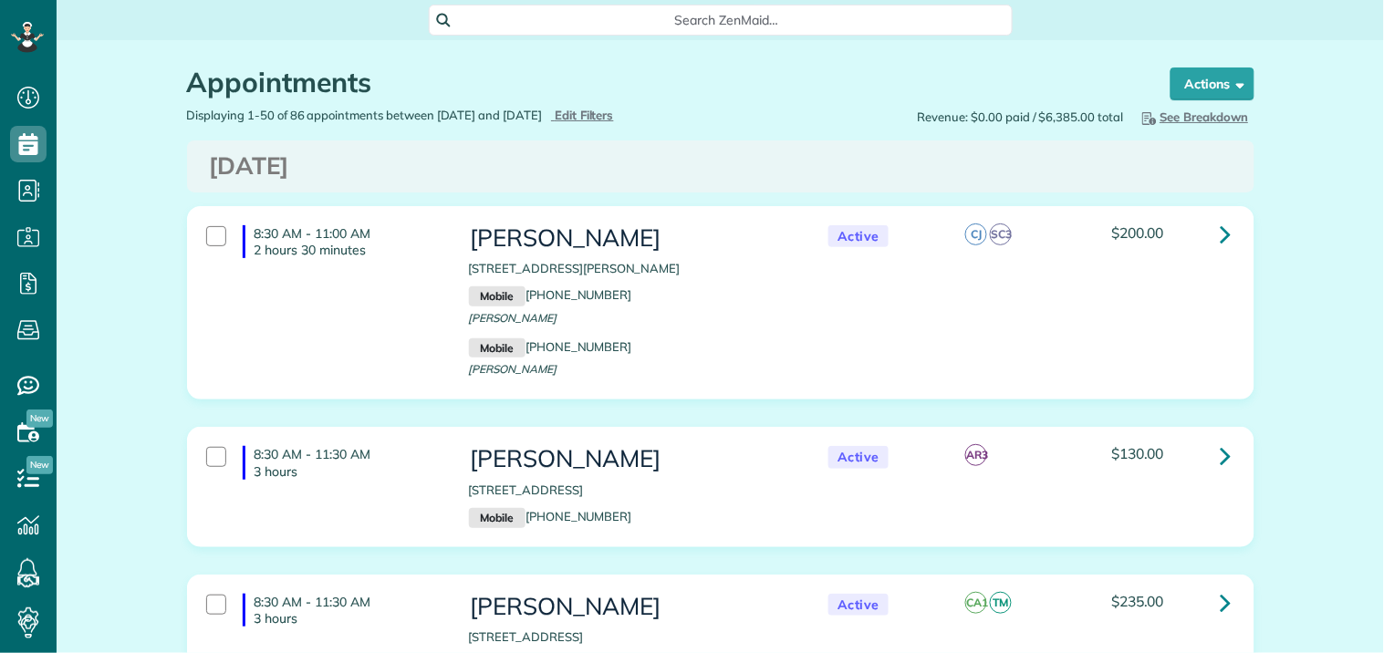
scroll to position [7, 7]
click at [1202, 109] on span "See Breakdown" at bounding box center [1194, 116] width 110 height 15
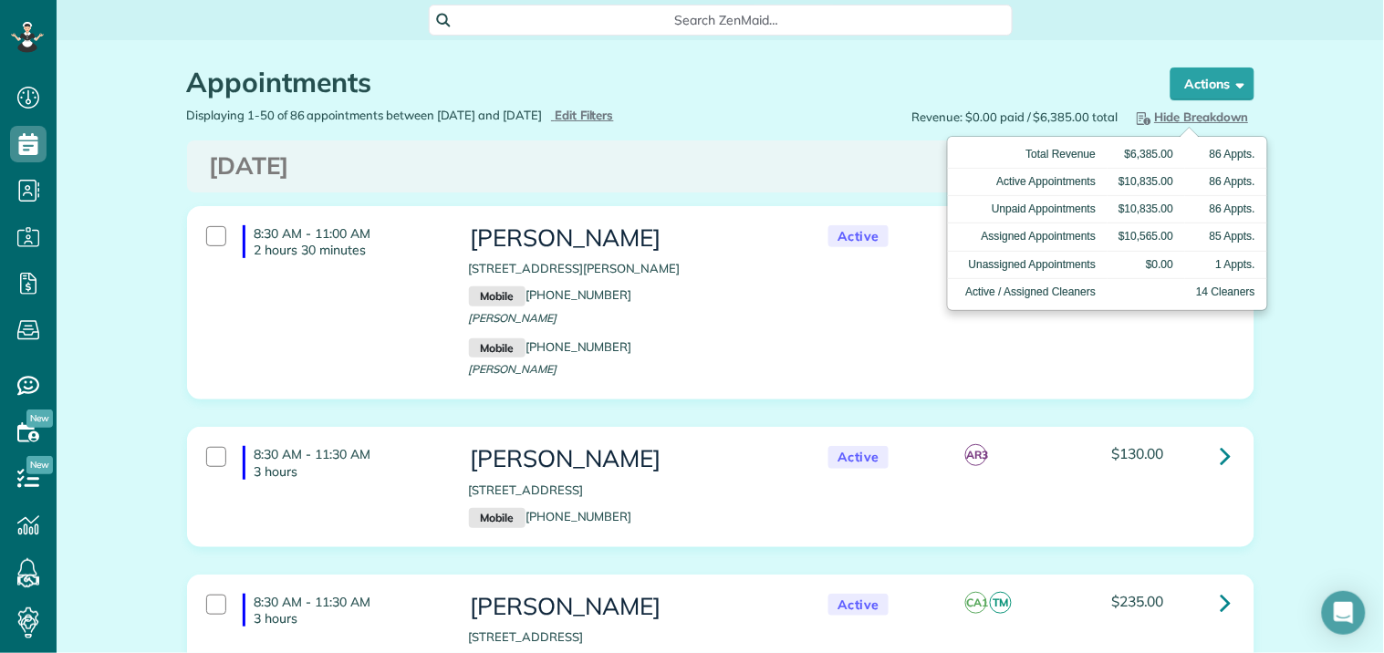
click at [828, 82] on h1 "Appointments" at bounding box center [661, 83] width 949 height 30
click at [1193, 113] on span "Hide Breakdown" at bounding box center [1191, 116] width 116 height 15
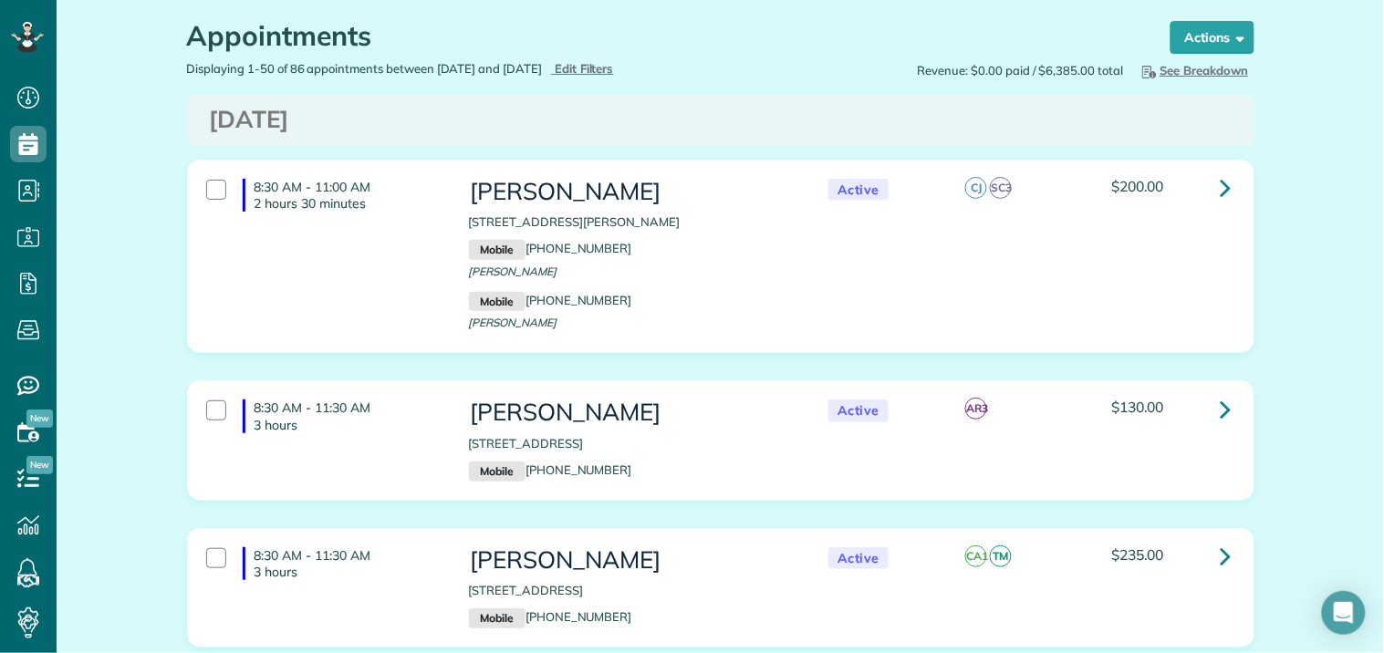
scroll to position [0, 0]
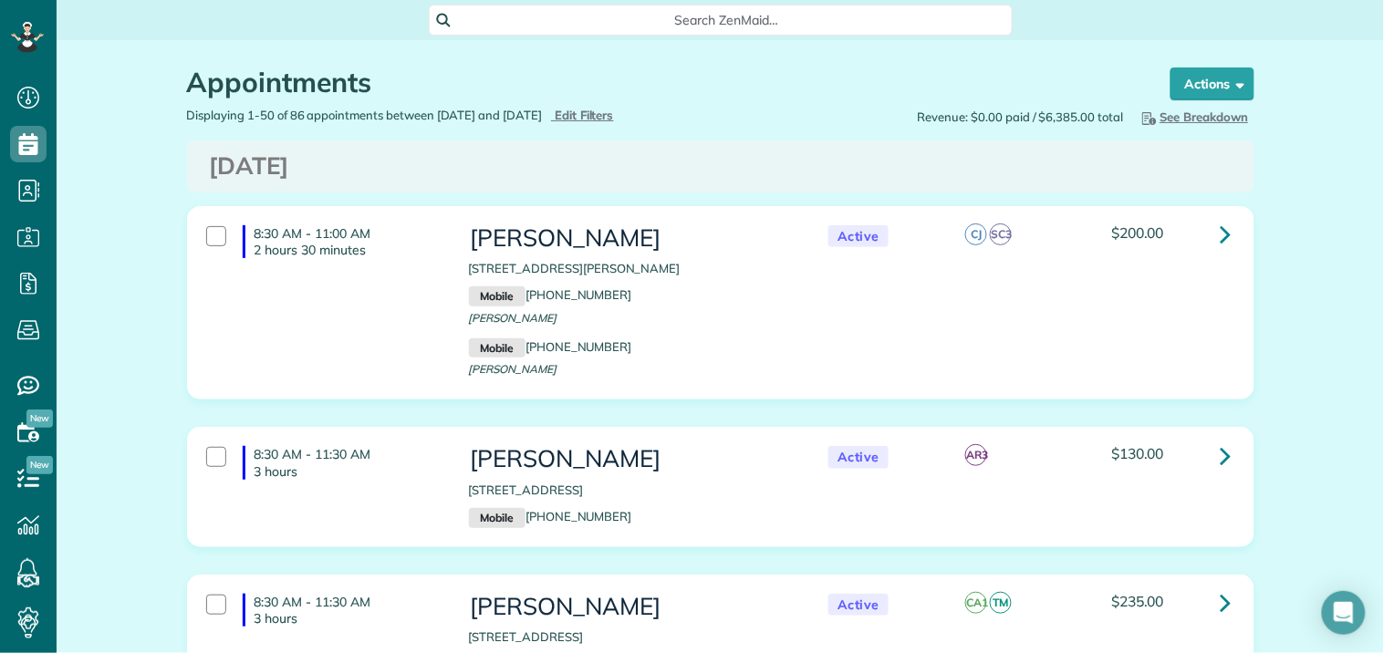
click at [1205, 113] on span "See Breakdown" at bounding box center [1194, 116] width 110 height 15
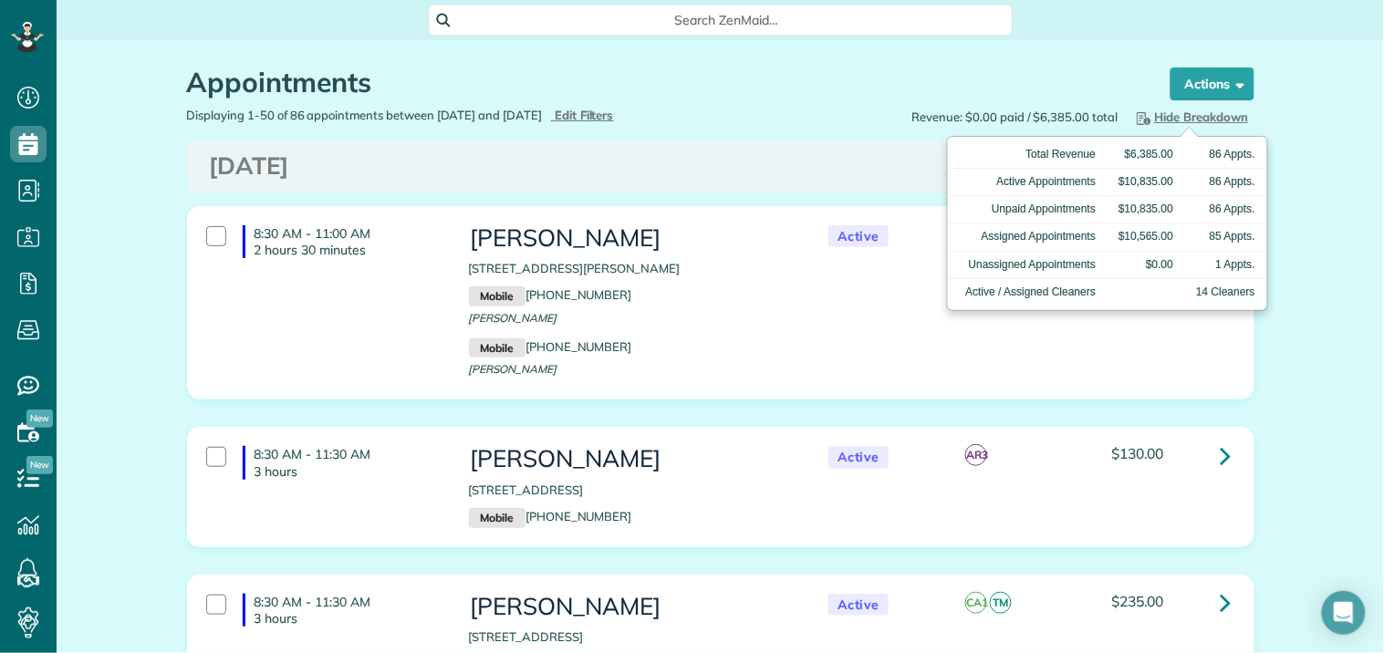
click at [826, 62] on div "Appointments the List View [2 min] Schedule Changes Actions Create Appointment …" at bounding box center [720, 73] width 1095 height 67
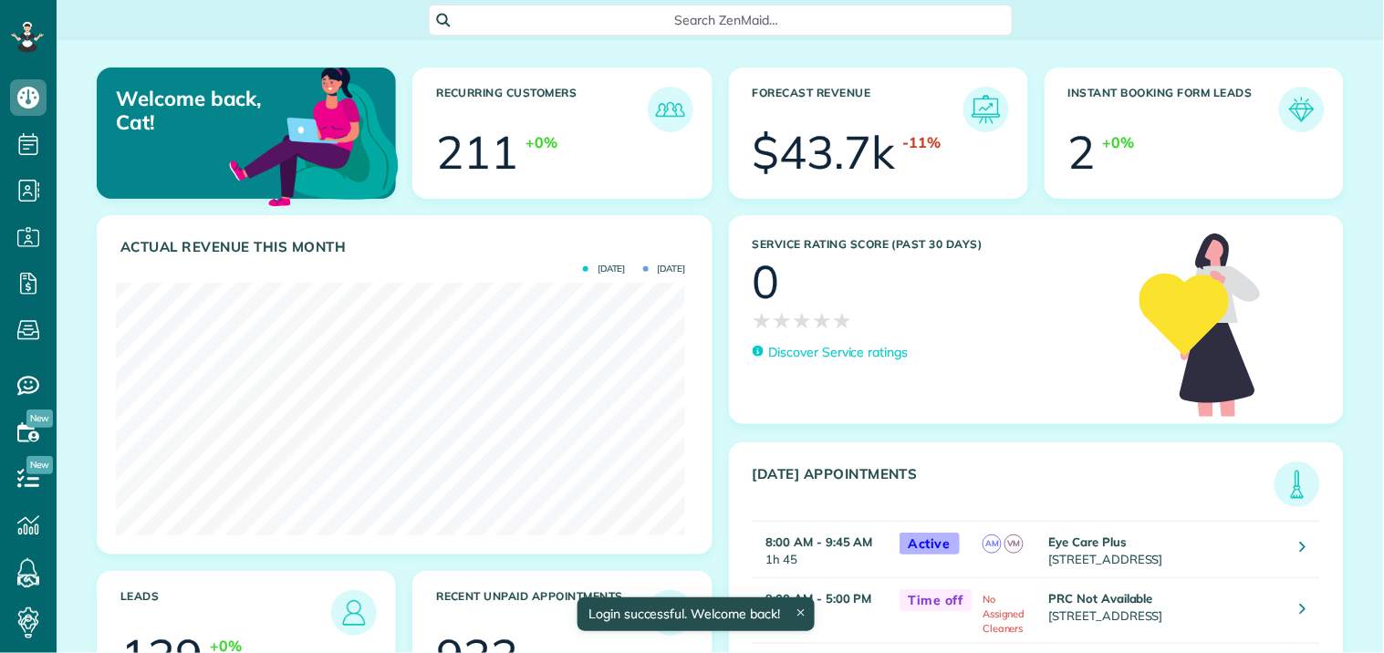
scroll to position [253, 569]
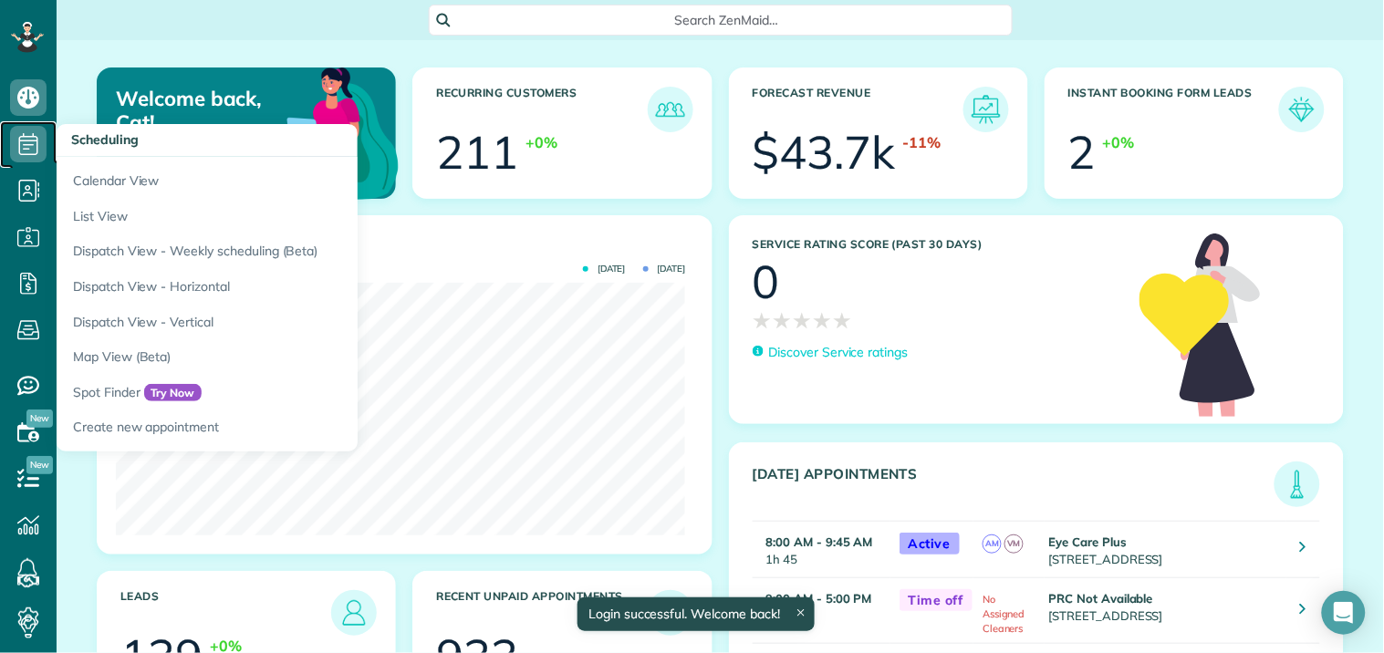
click at [29, 149] on use at bounding box center [28, 144] width 19 height 22
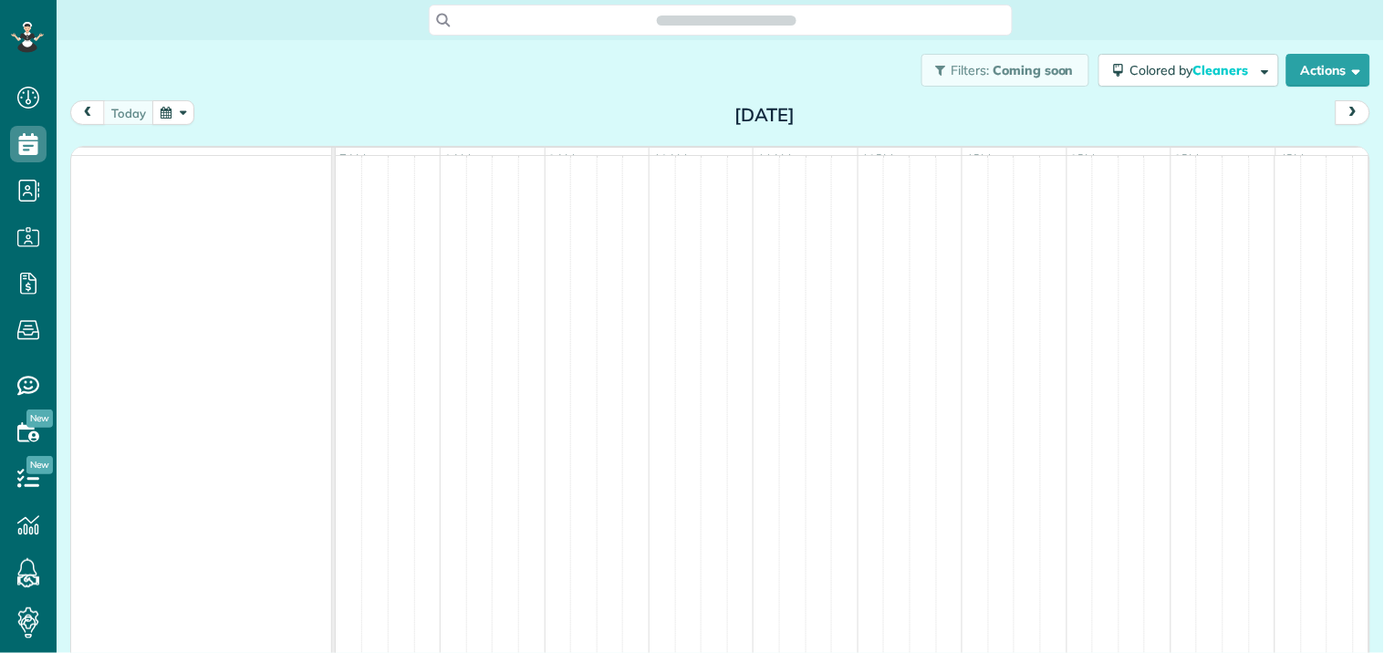
scroll to position [7, 7]
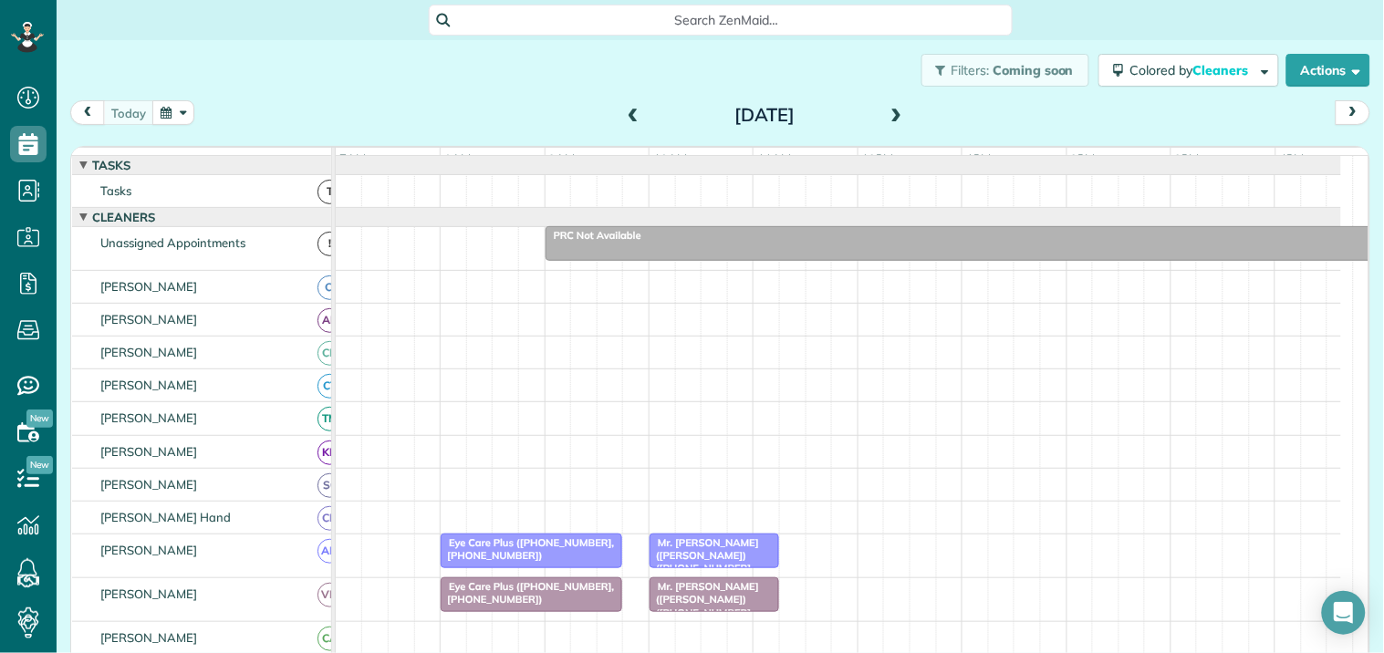
click at [626, 108] on span at bounding box center [633, 116] width 20 height 16
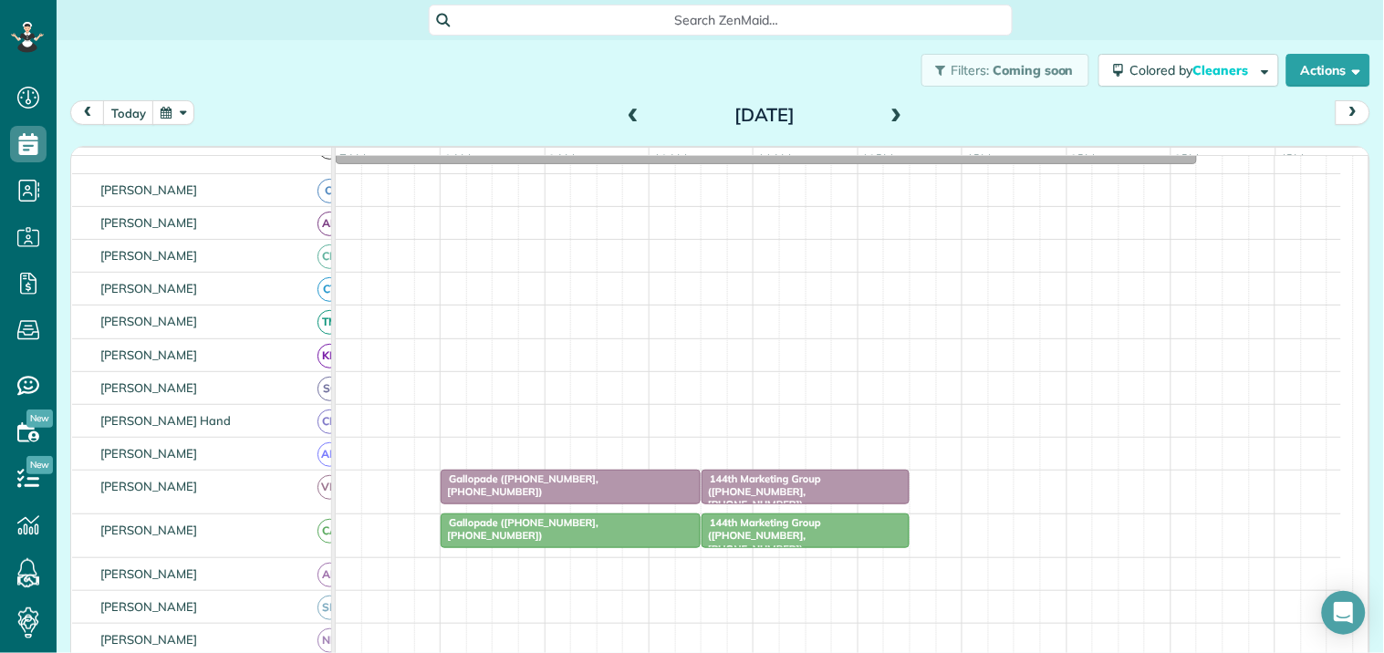
scroll to position [203, 0]
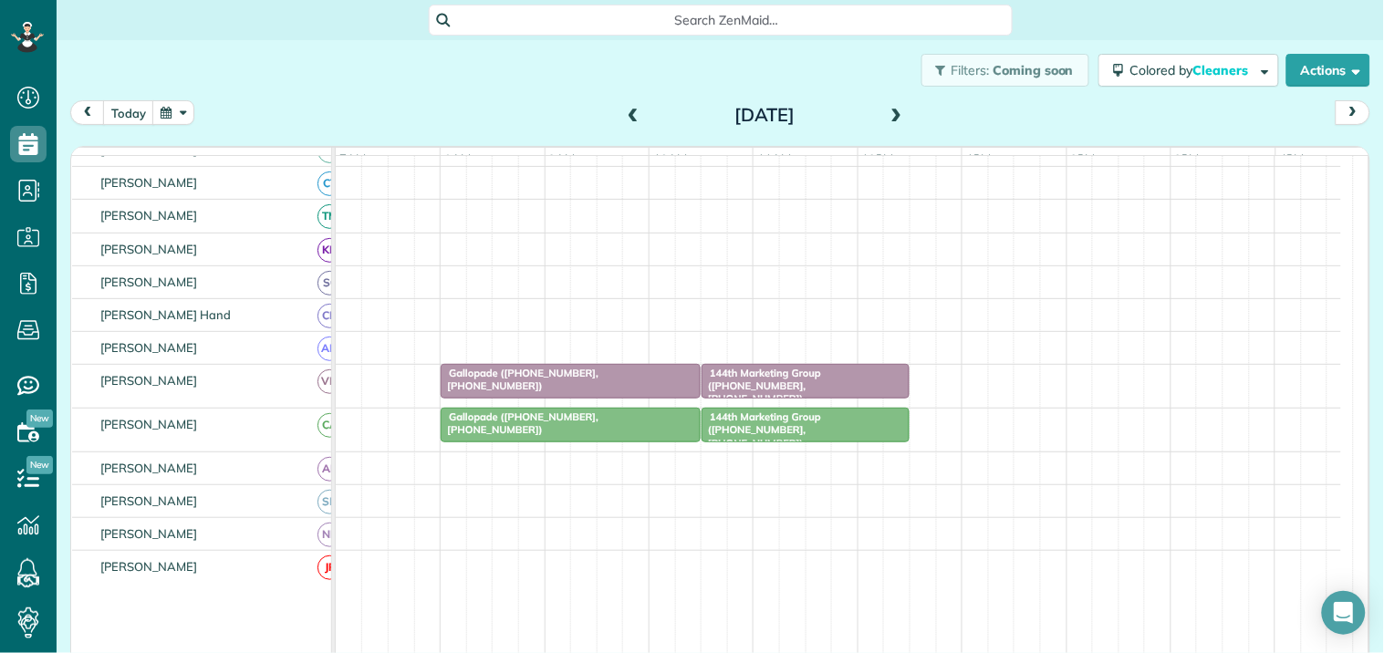
click at [598, 390] on span "Gallopade ([PHONE_NUMBER], [PHONE_NUMBER])" at bounding box center [519, 380] width 159 height 26
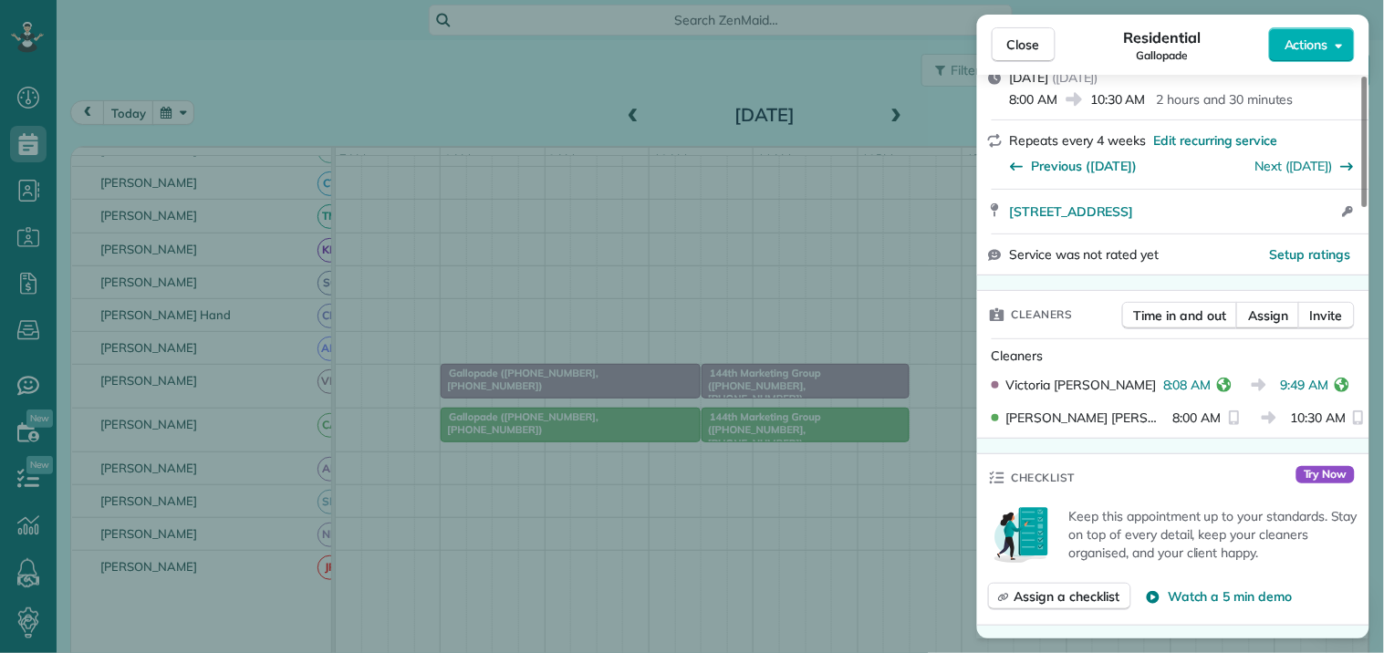
scroll to position [405, 0]
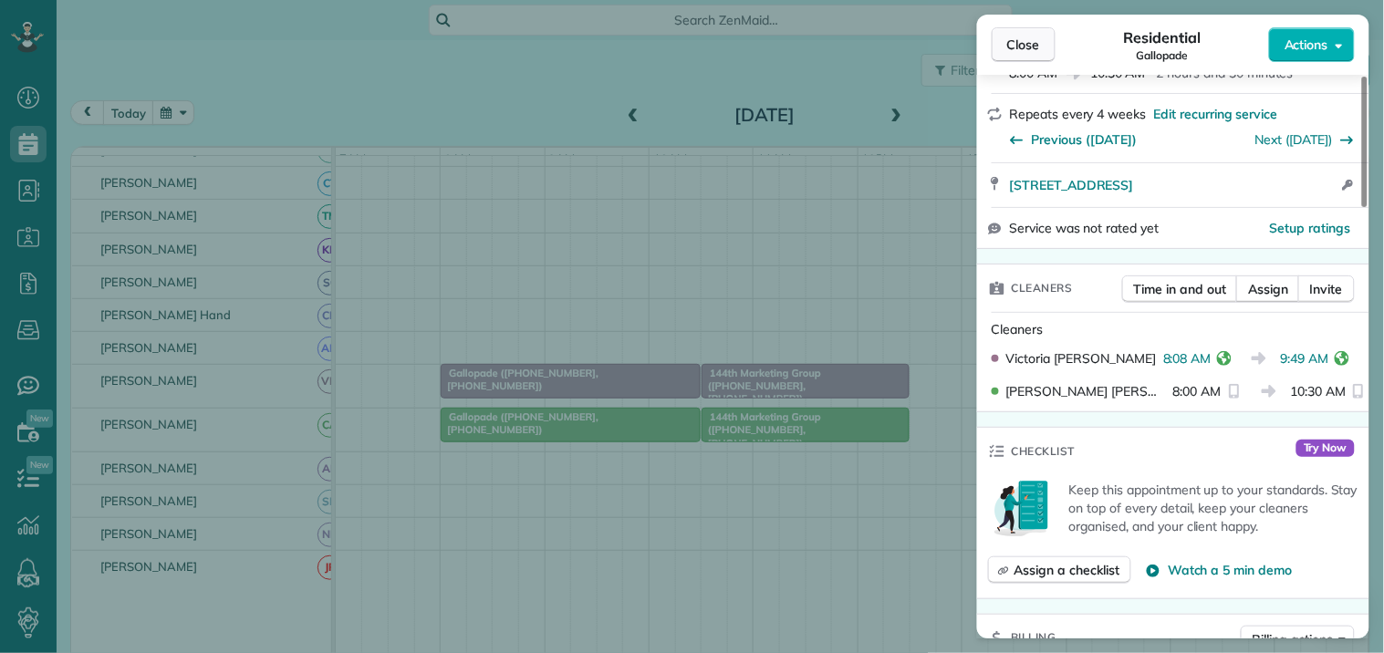
click at [1022, 50] on span "Close" at bounding box center [1023, 45] width 33 height 18
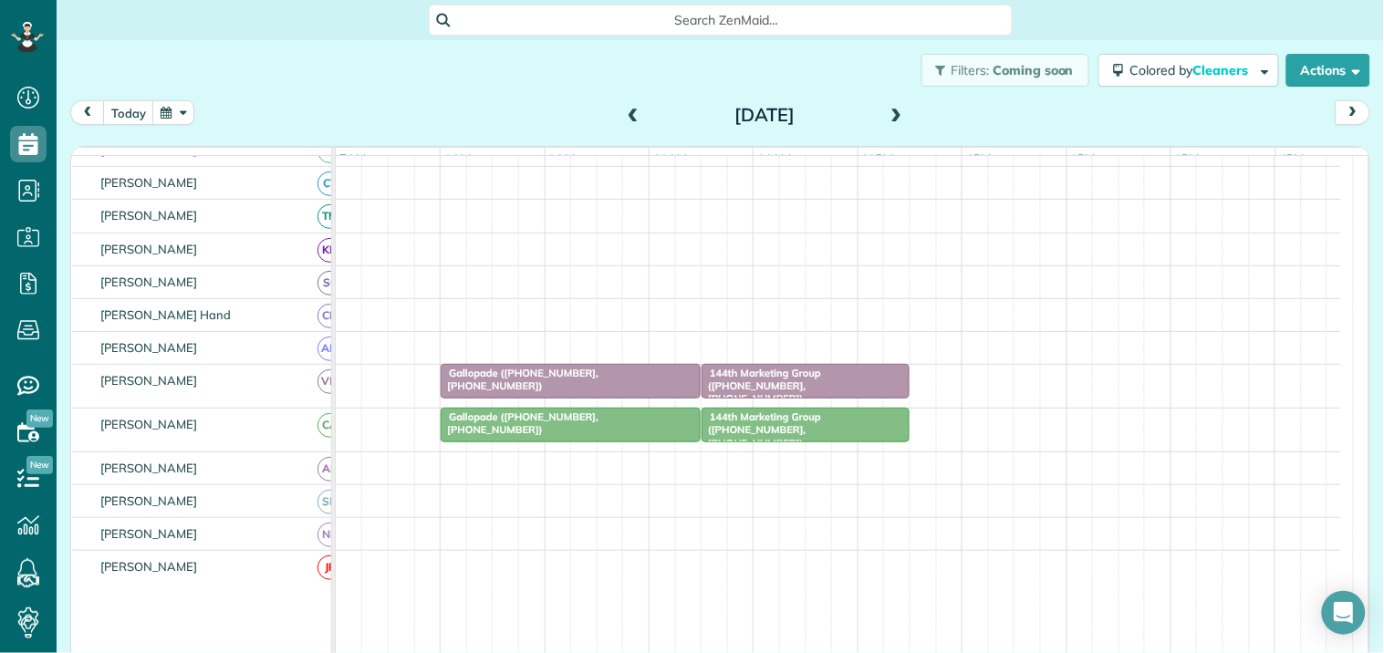
click at [767, 398] on span "144th Marketing Group ([PHONE_NUMBER], [PHONE_NUMBER])" at bounding box center [761, 386] width 120 height 39
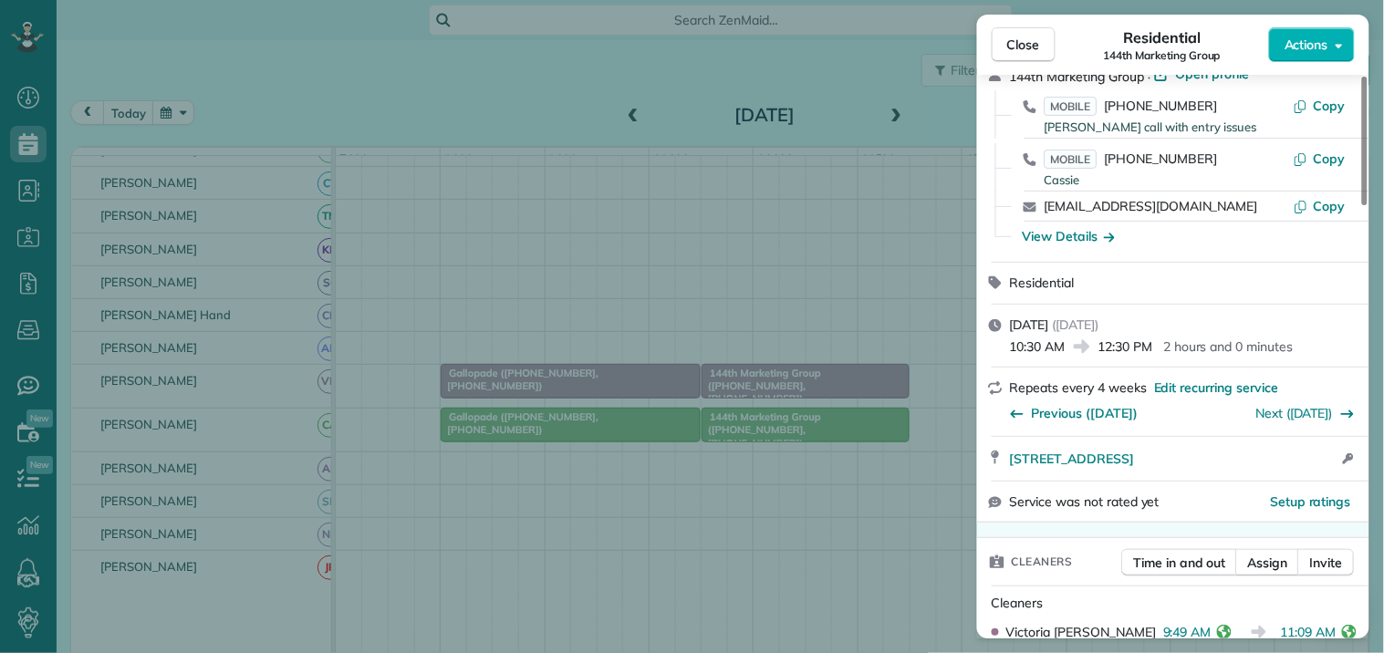
scroll to position [203, 0]
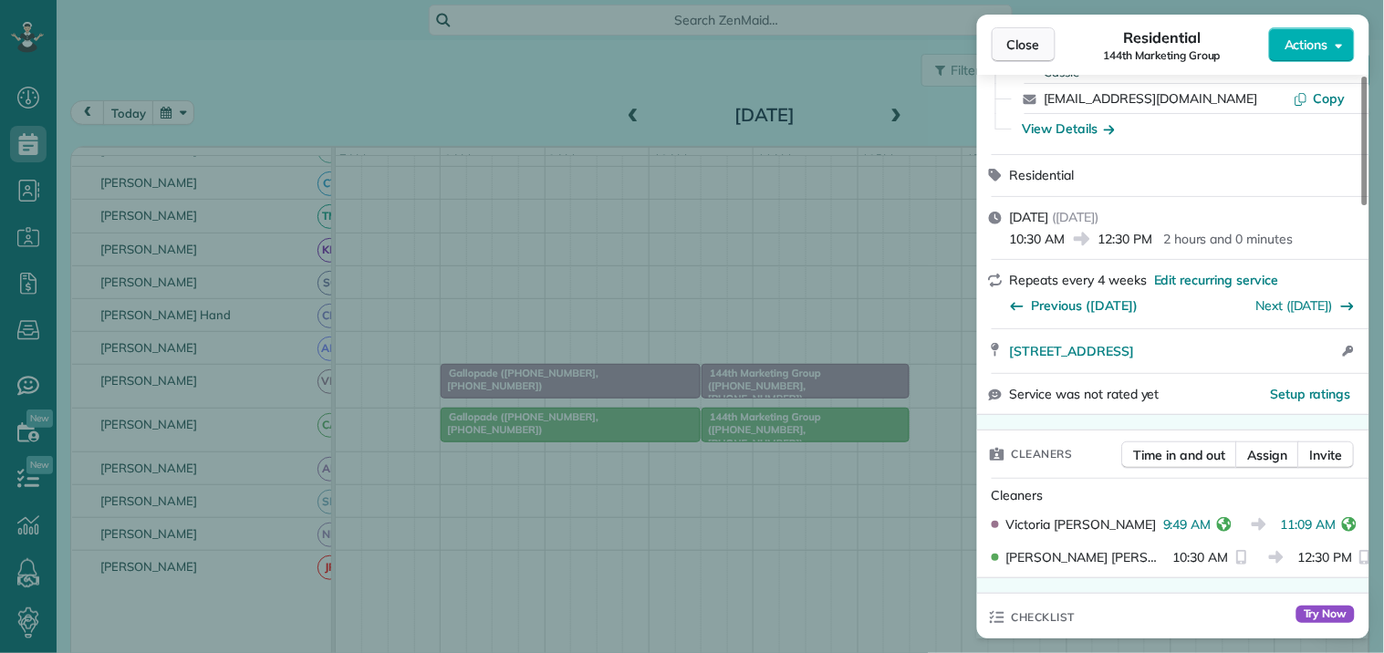
click at [1024, 57] on button "Close" at bounding box center [1024, 44] width 64 height 35
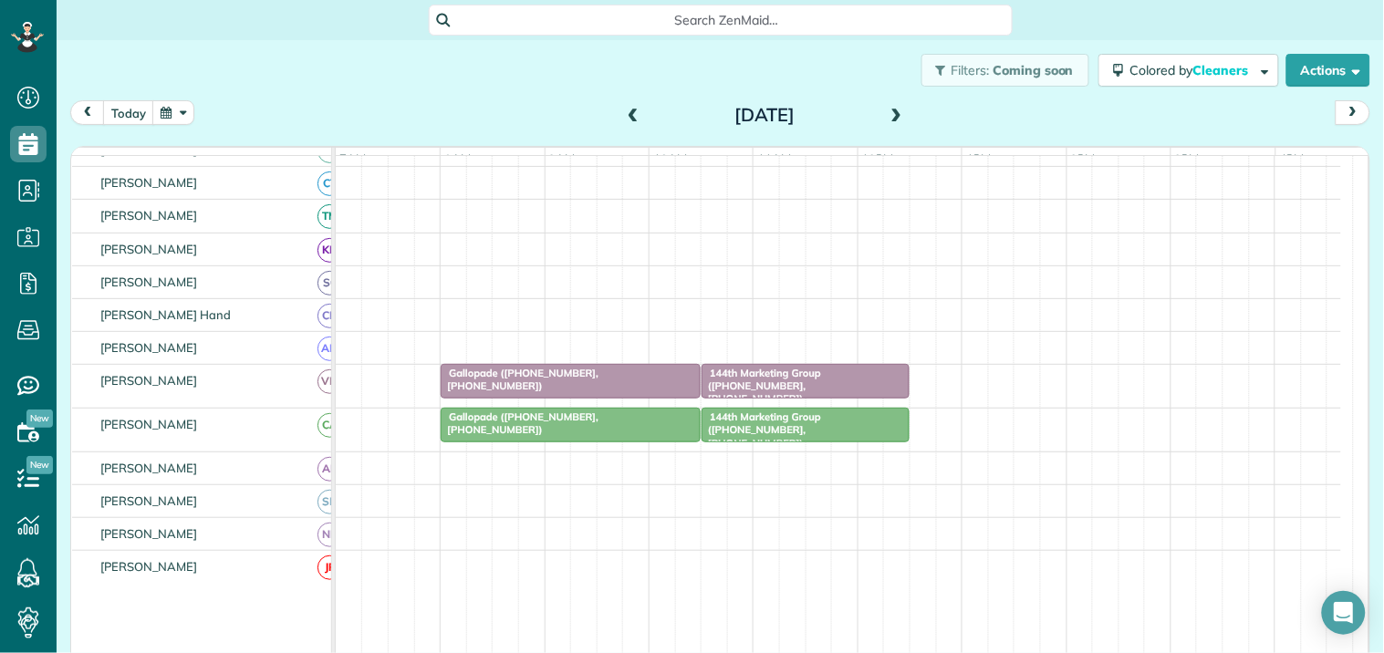
click at [887, 109] on span at bounding box center [897, 116] width 20 height 16
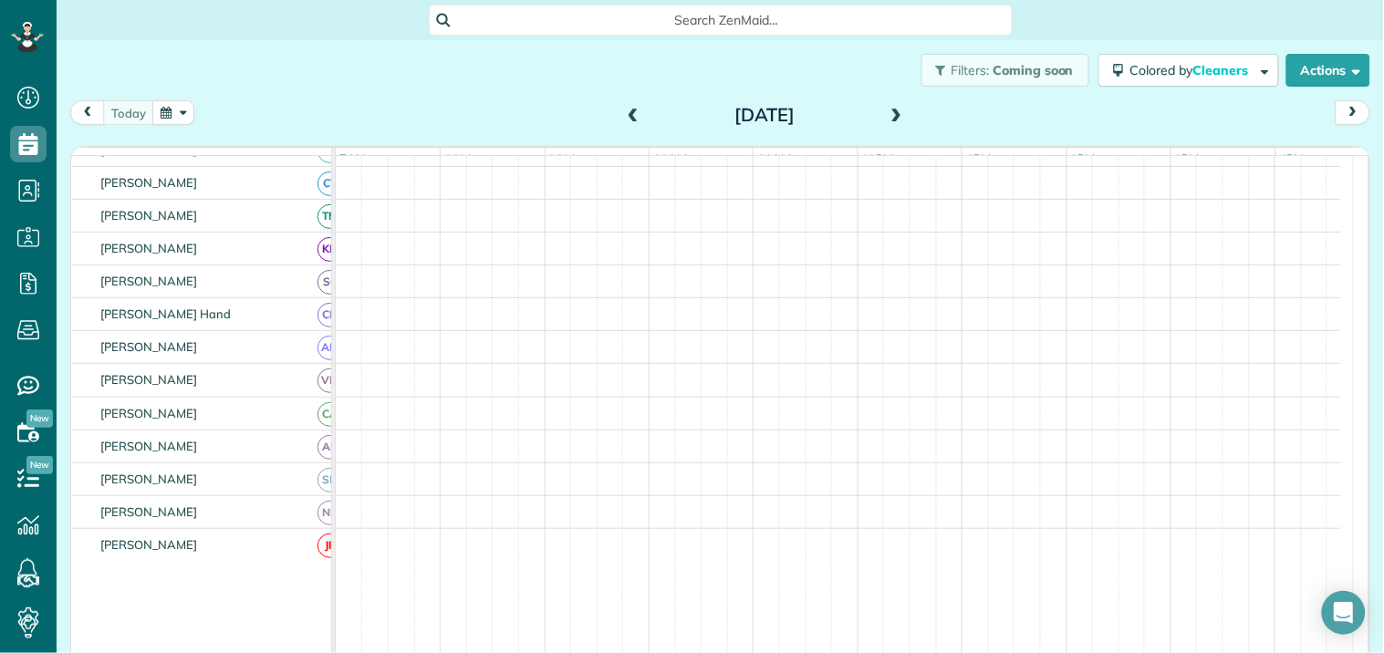
scroll to position [203, 0]
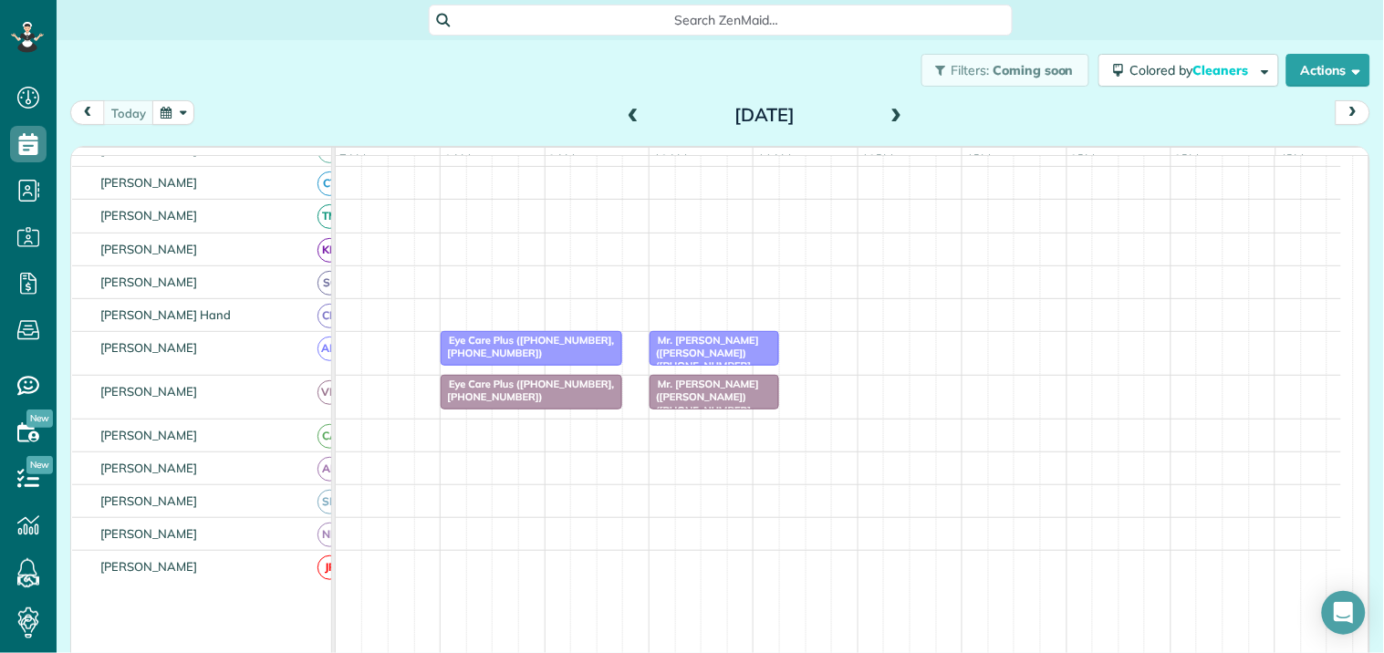
click at [500, 403] on span "Eye Care Plus ([PHONE_NUMBER], [PHONE_NUMBER])" at bounding box center [527, 391] width 174 height 26
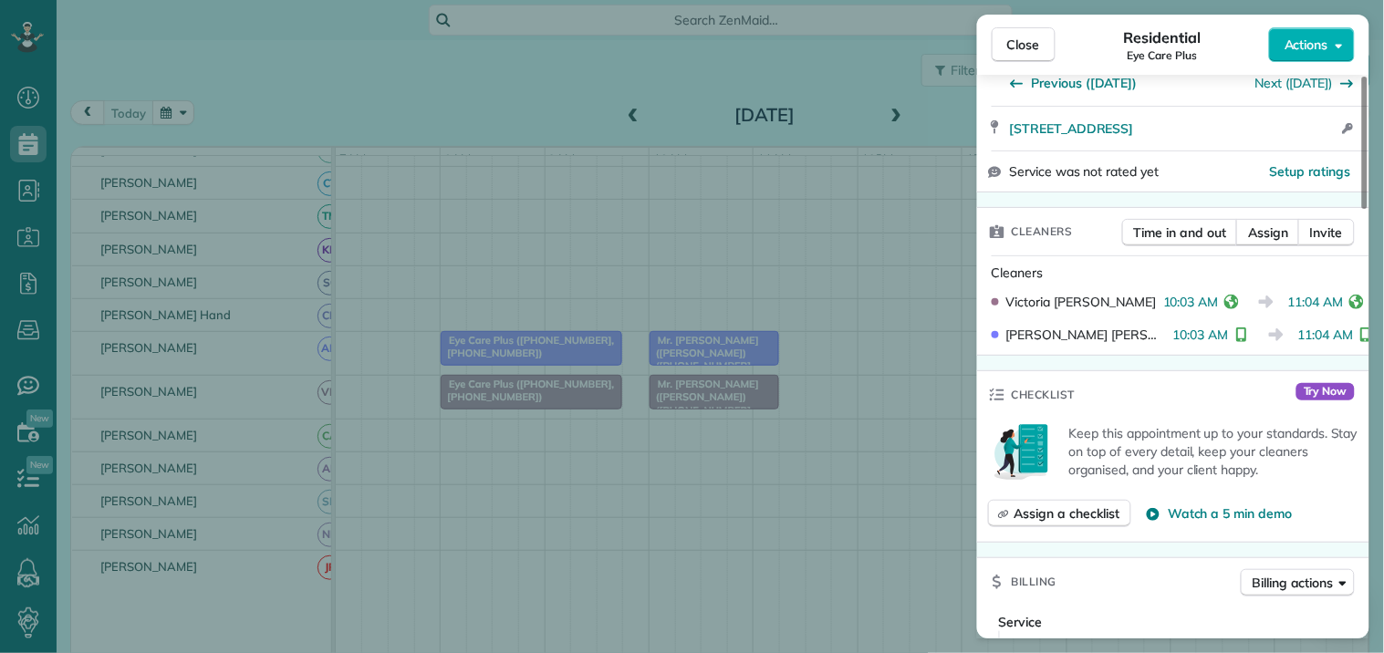
scroll to position [405, 0]
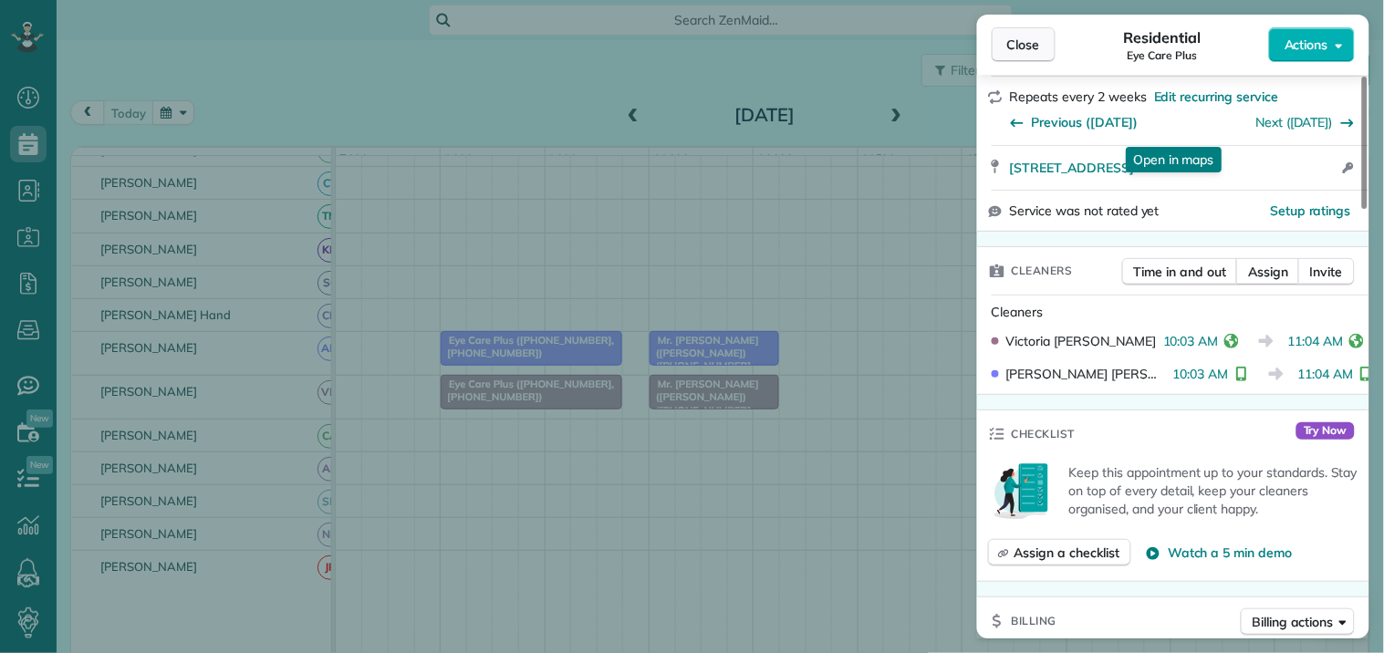
click at [1029, 46] on span "Close" at bounding box center [1023, 45] width 33 height 18
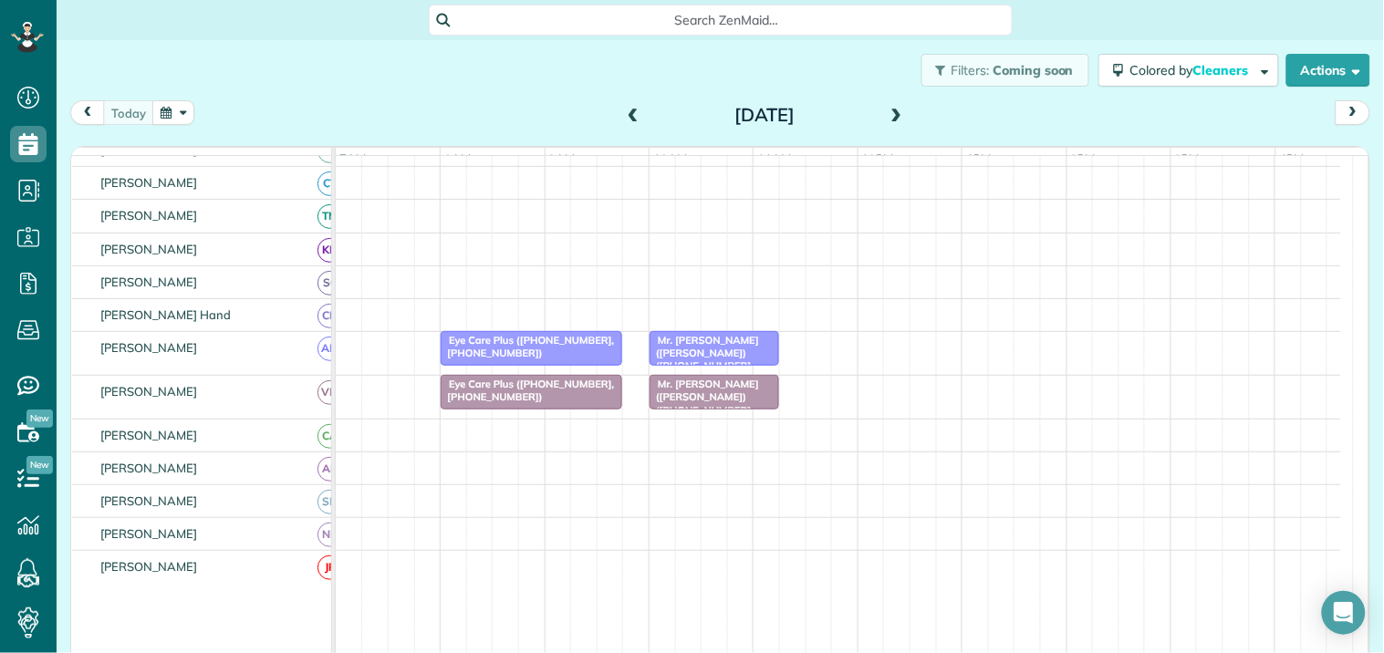
click at [726, 359] on span "Mr. [PERSON_NAME] ([PERSON_NAME]) ([PHONE_NUMBER], [PHONE_NUMBER])" at bounding box center [704, 360] width 110 height 52
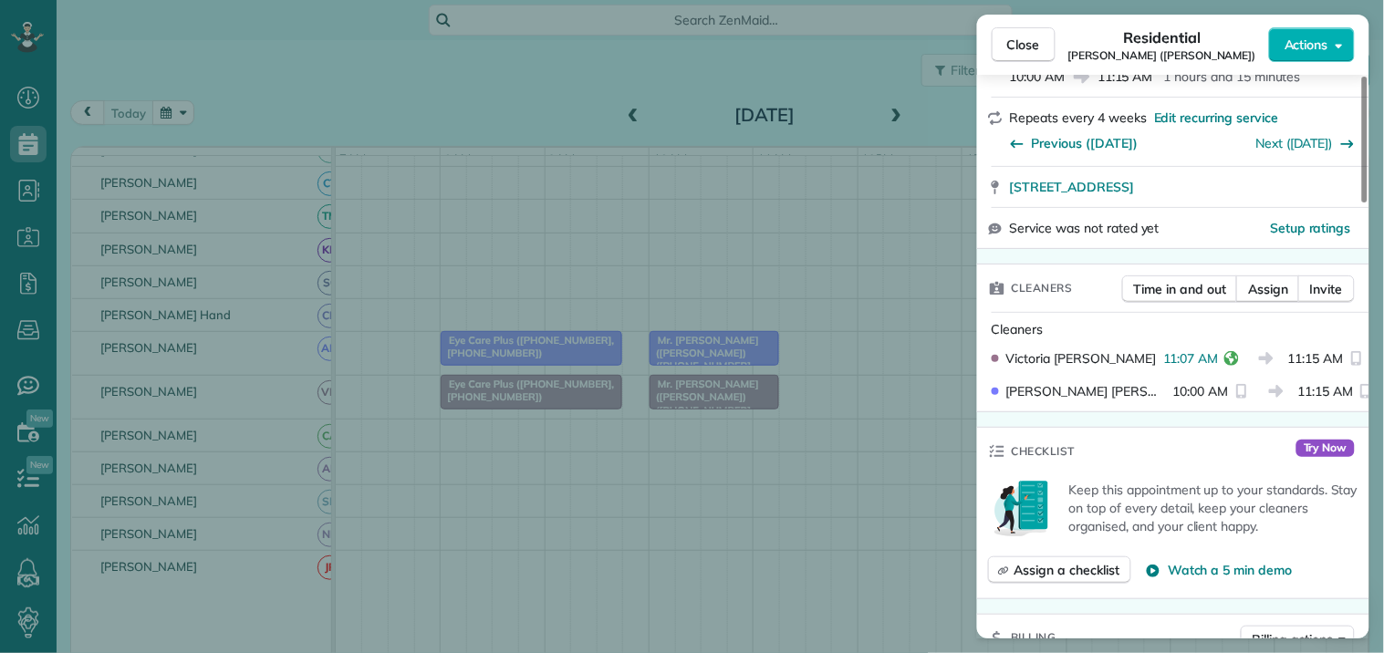
scroll to position [405, 0]
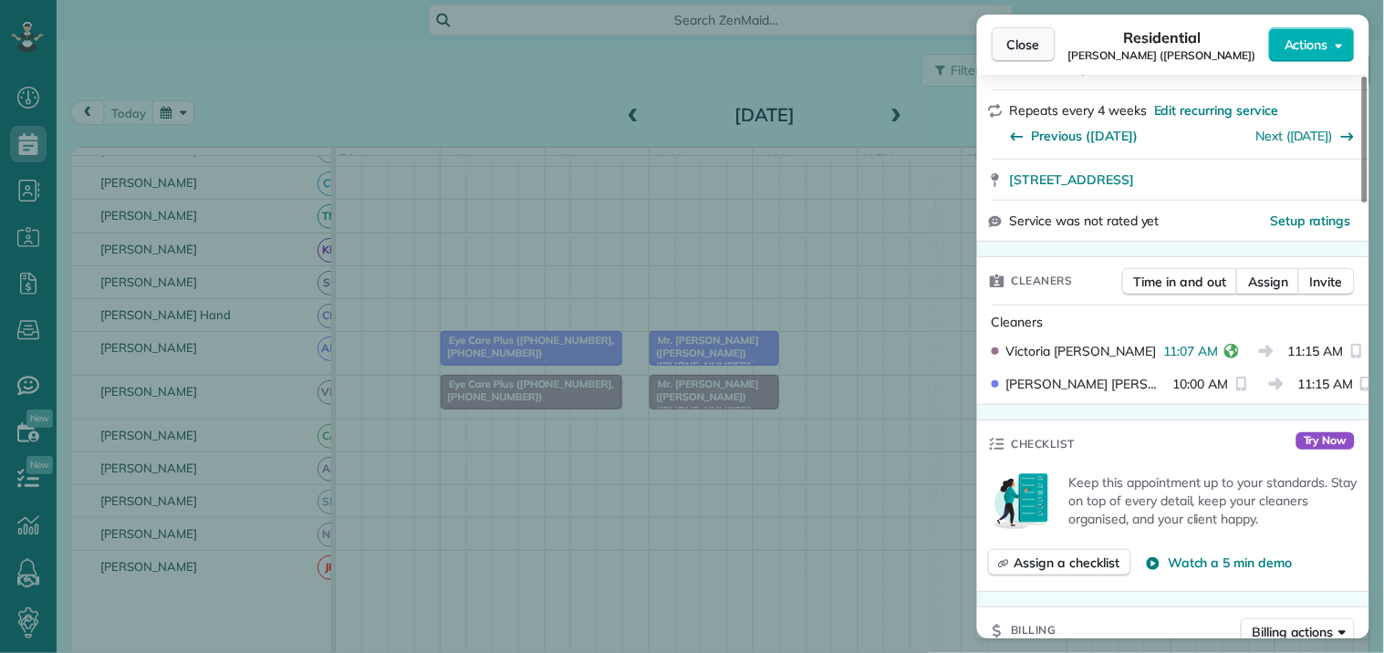
click at [1033, 47] on span "Close" at bounding box center [1023, 45] width 33 height 18
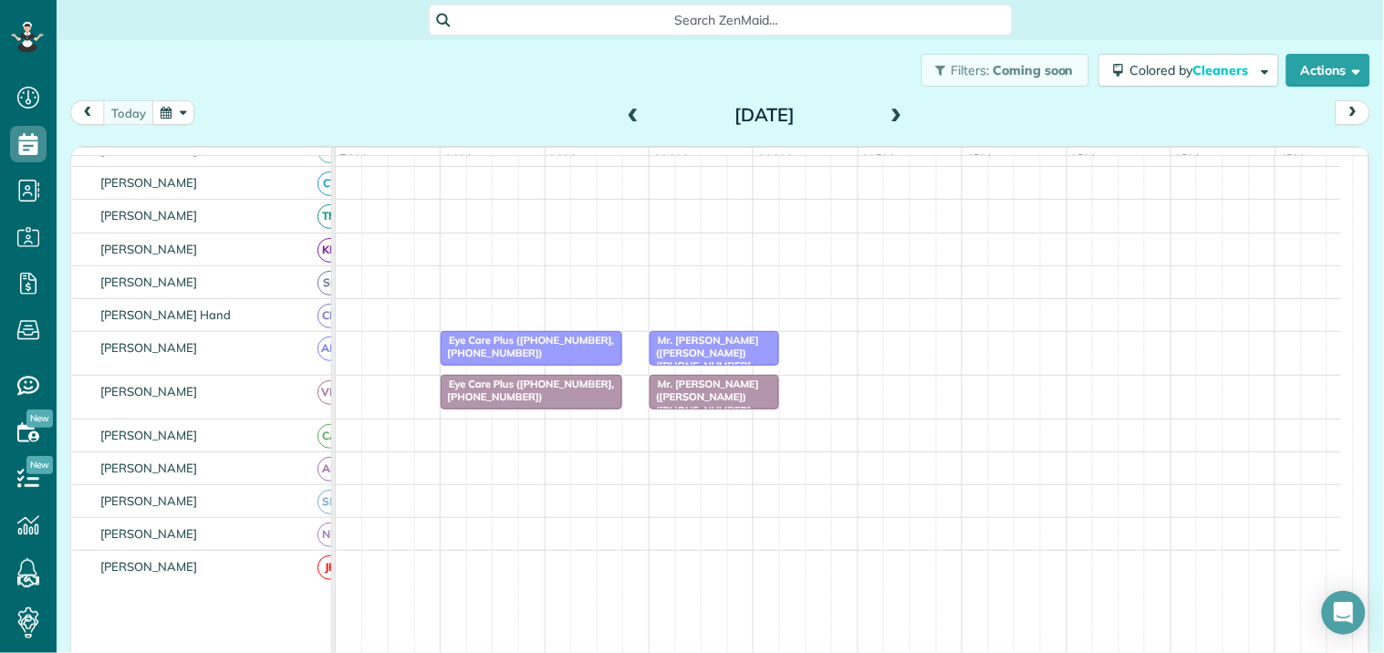
click at [887, 111] on span at bounding box center [897, 116] width 20 height 16
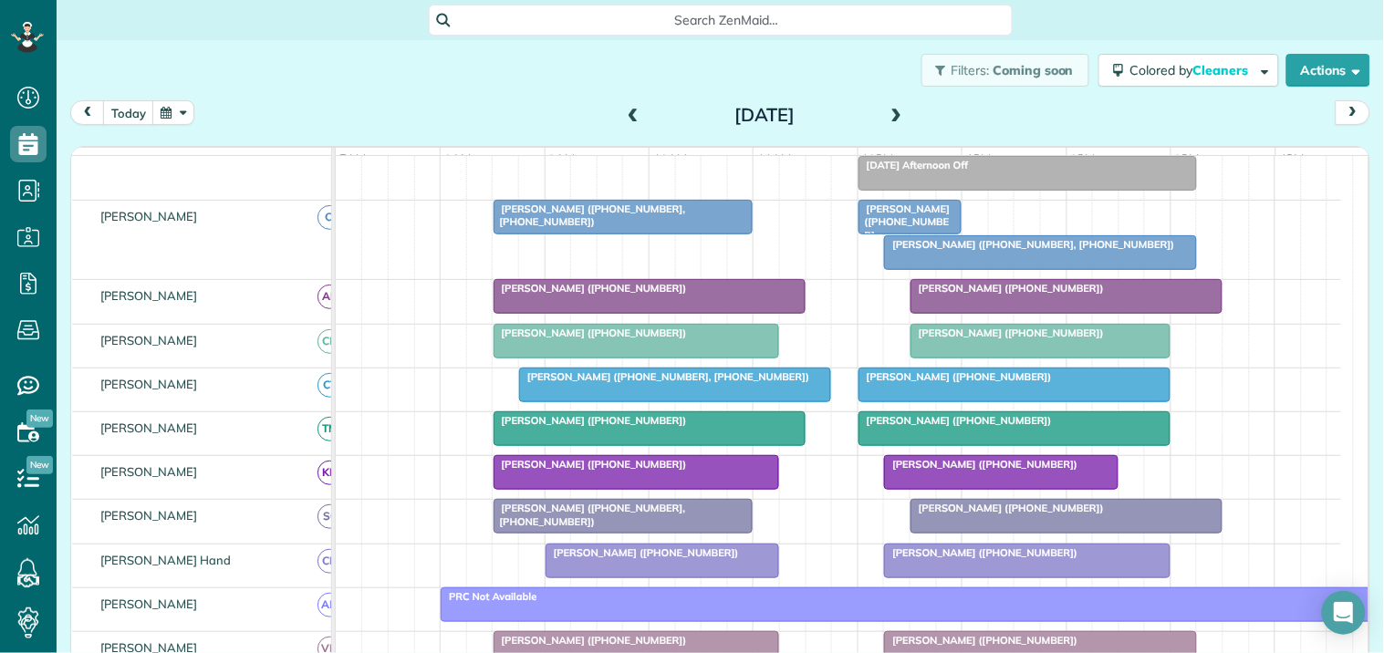
scroll to position [176, 0]
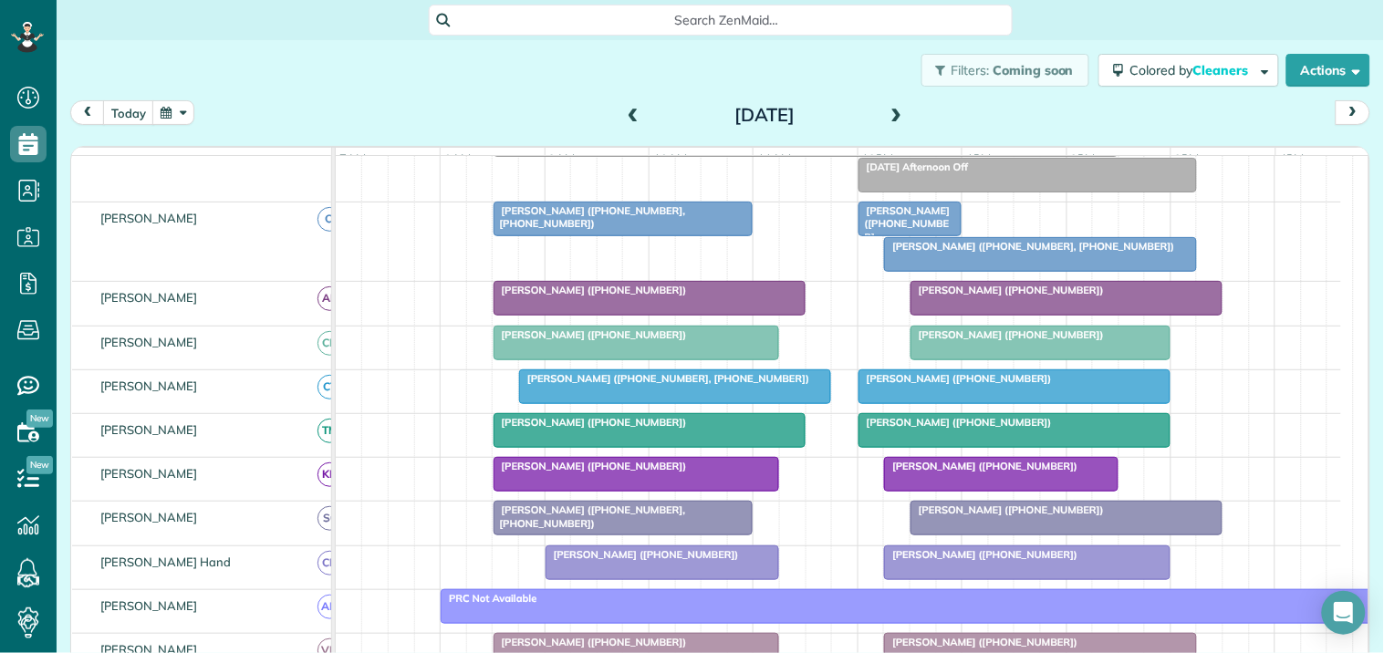
click at [888, 110] on span at bounding box center [897, 116] width 20 height 16
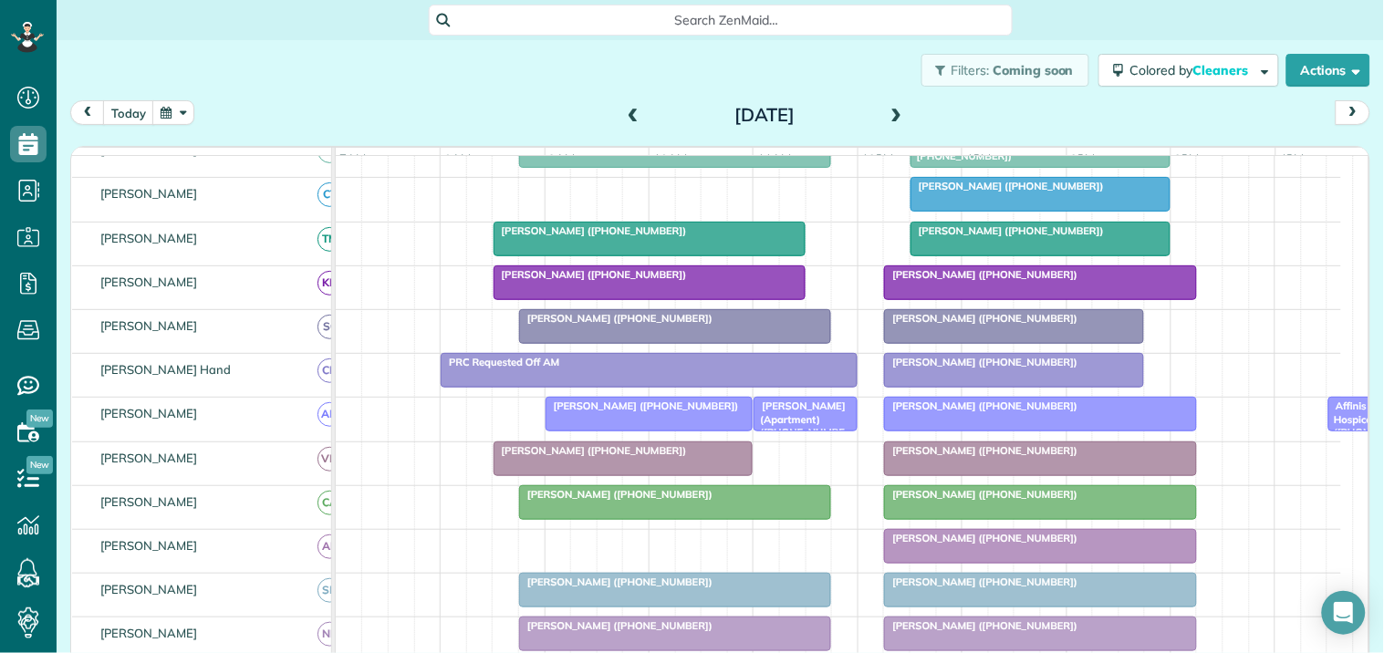
scroll to position [0, 0]
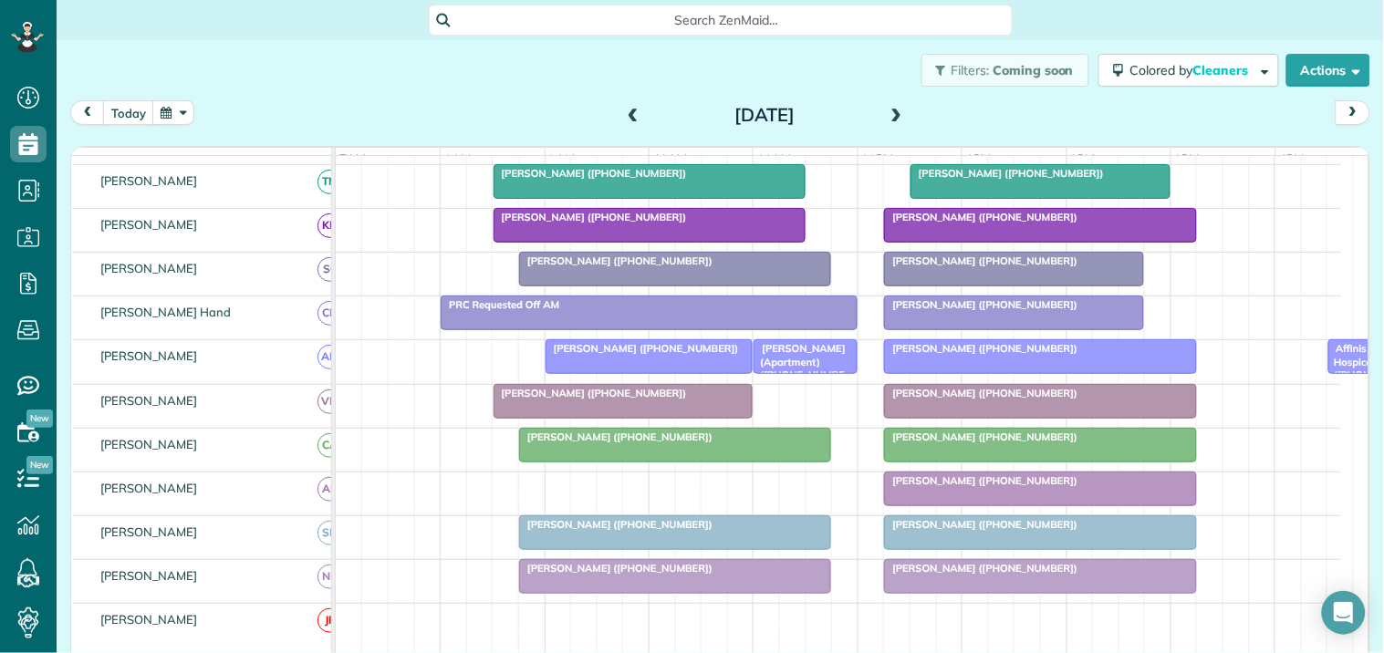
click at [895, 109] on span at bounding box center [897, 116] width 20 height 16
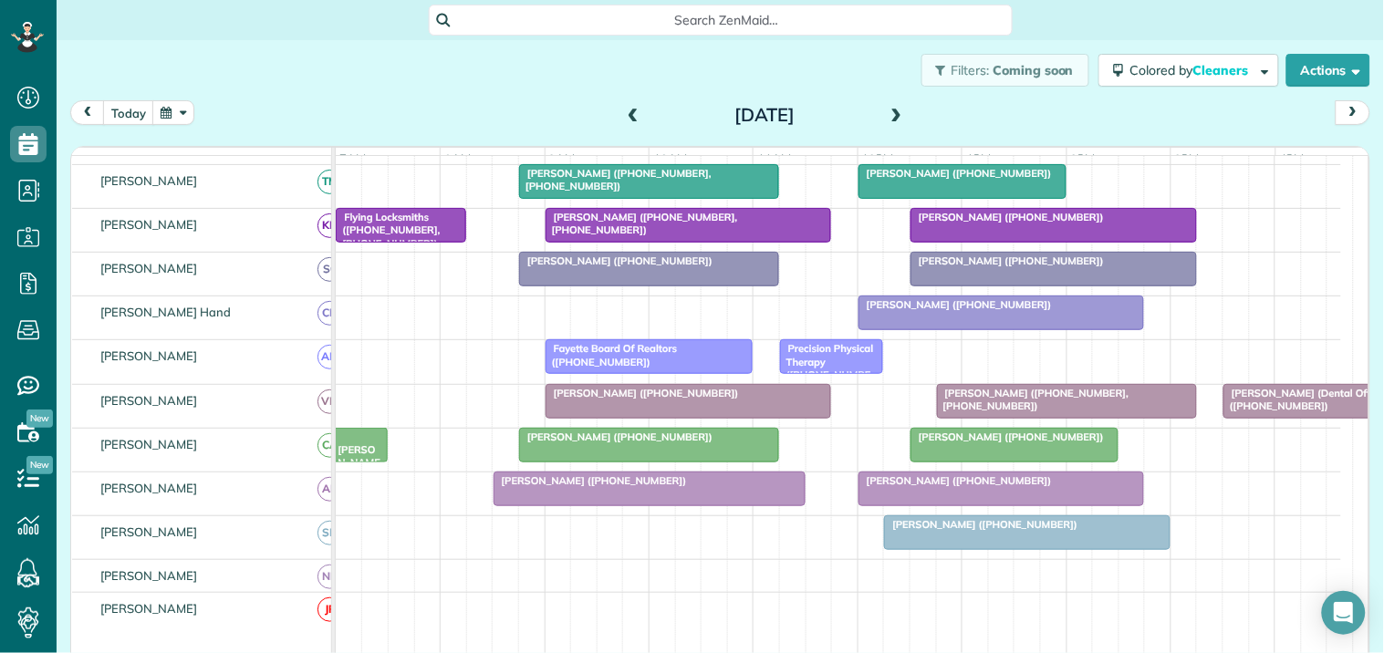
click at [896, 113] on span at bounding box center [897, 116] width 20 height 16
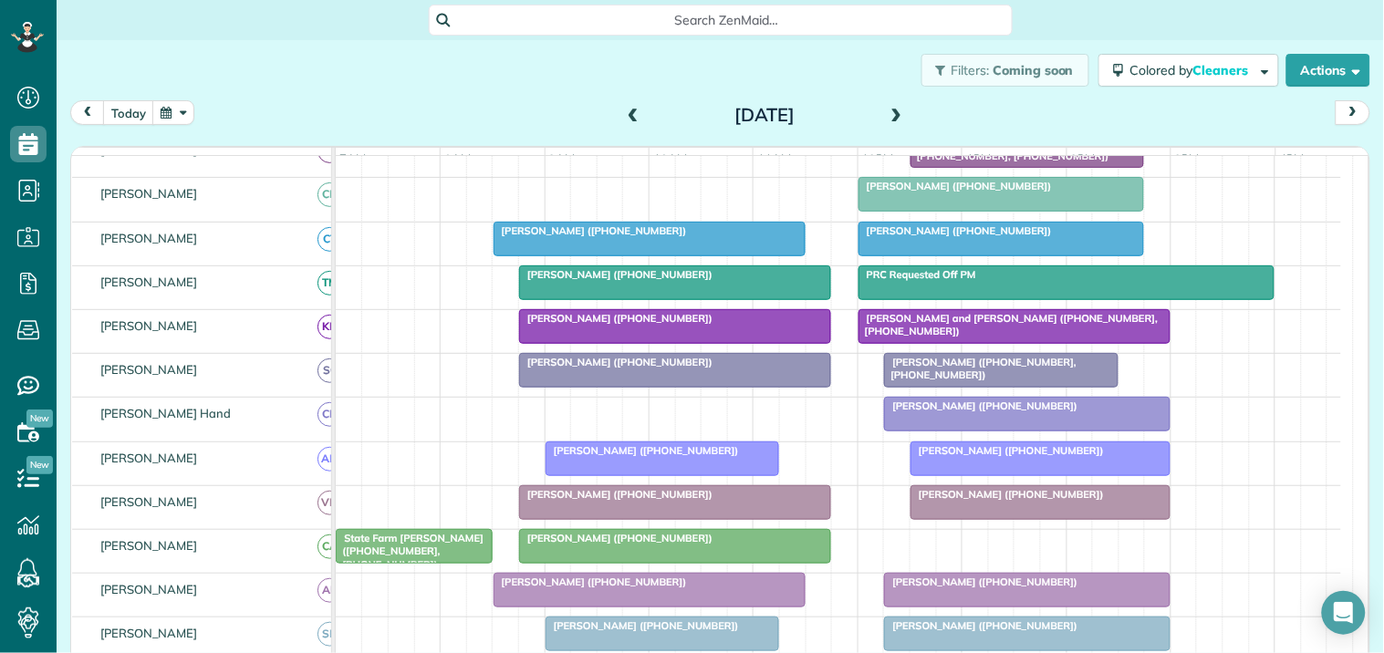
click at [891, 113] on span at bounding box center [897, 116] width 20 height 16
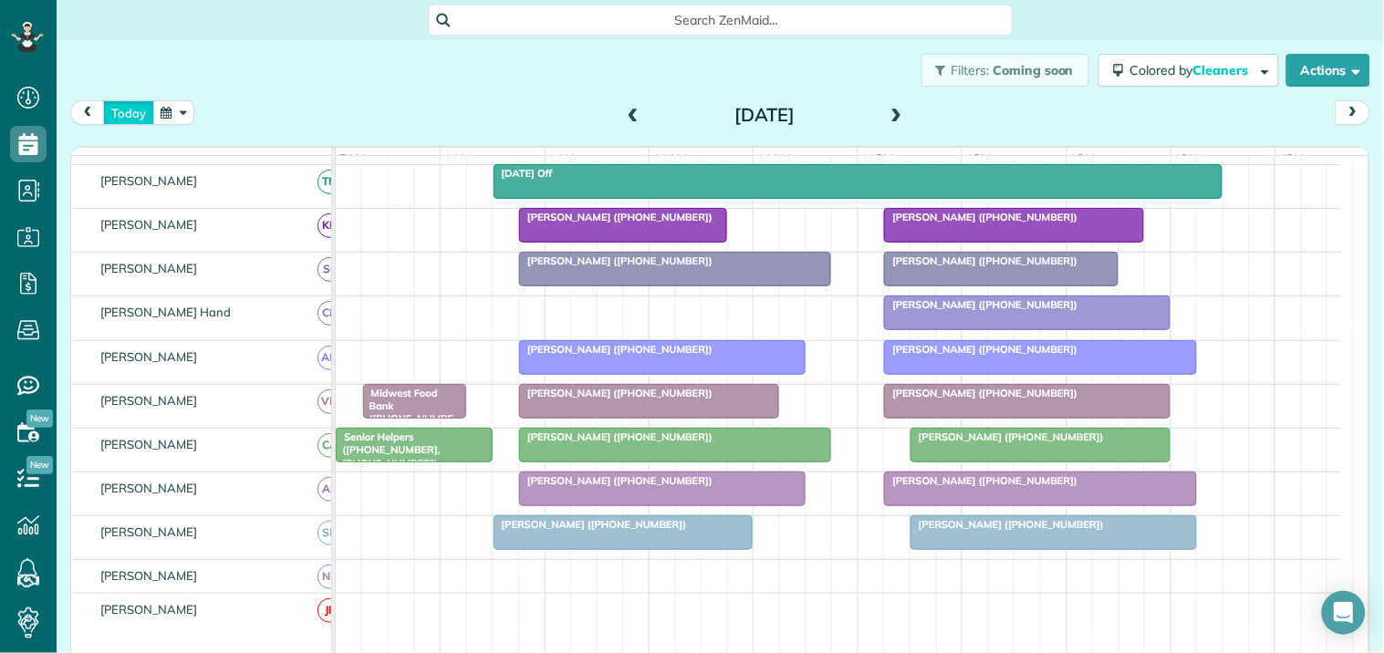
click at [134, 111] on button "today" at bounding box center [128, 112] width 51 height 25
